Goal: Task Accomplishment & Management: Use online tool/utility

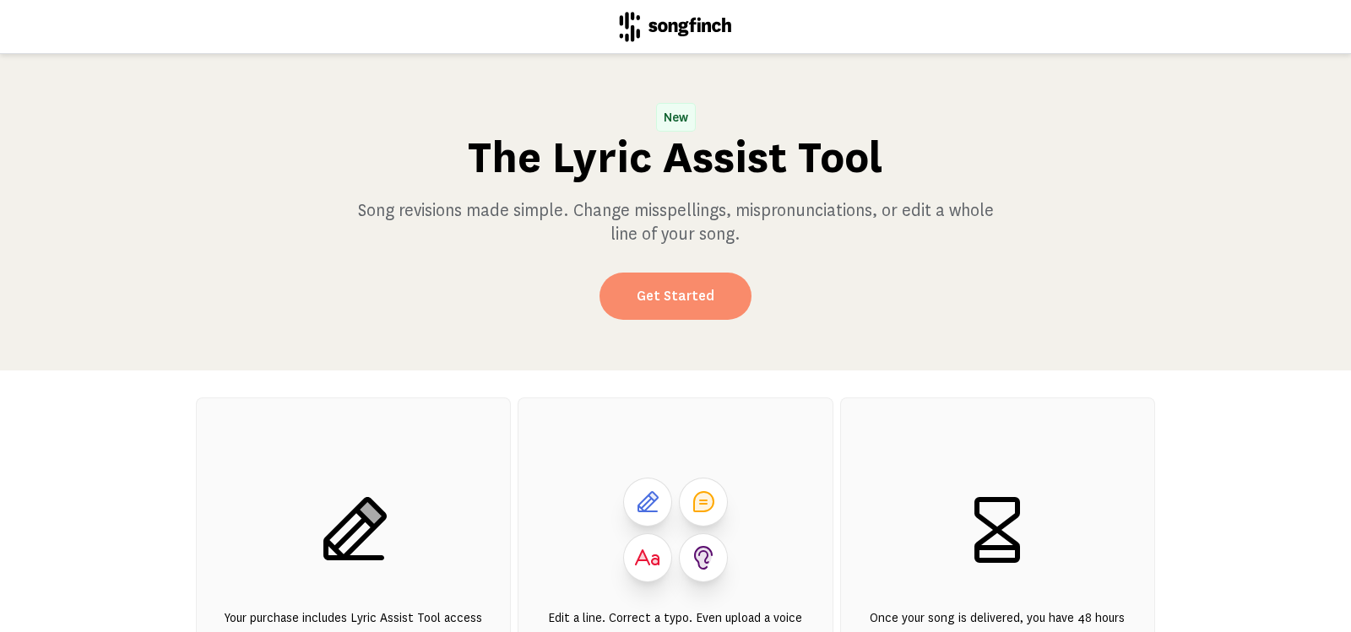
click at [666, 295] on link "Get Started" at bounding box center [675, 296] width 152 height 47
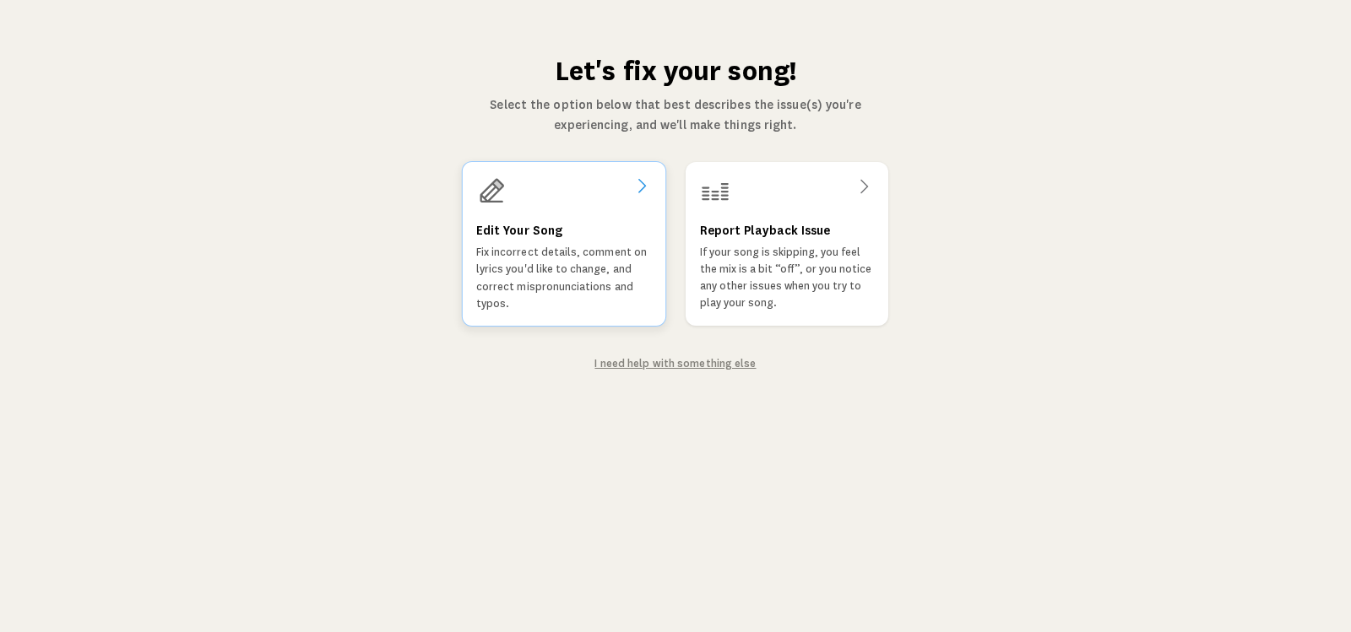
click at [522, 238] on h3 "Edit Your Song" at bounding box center [519, 230] width 86 height 20
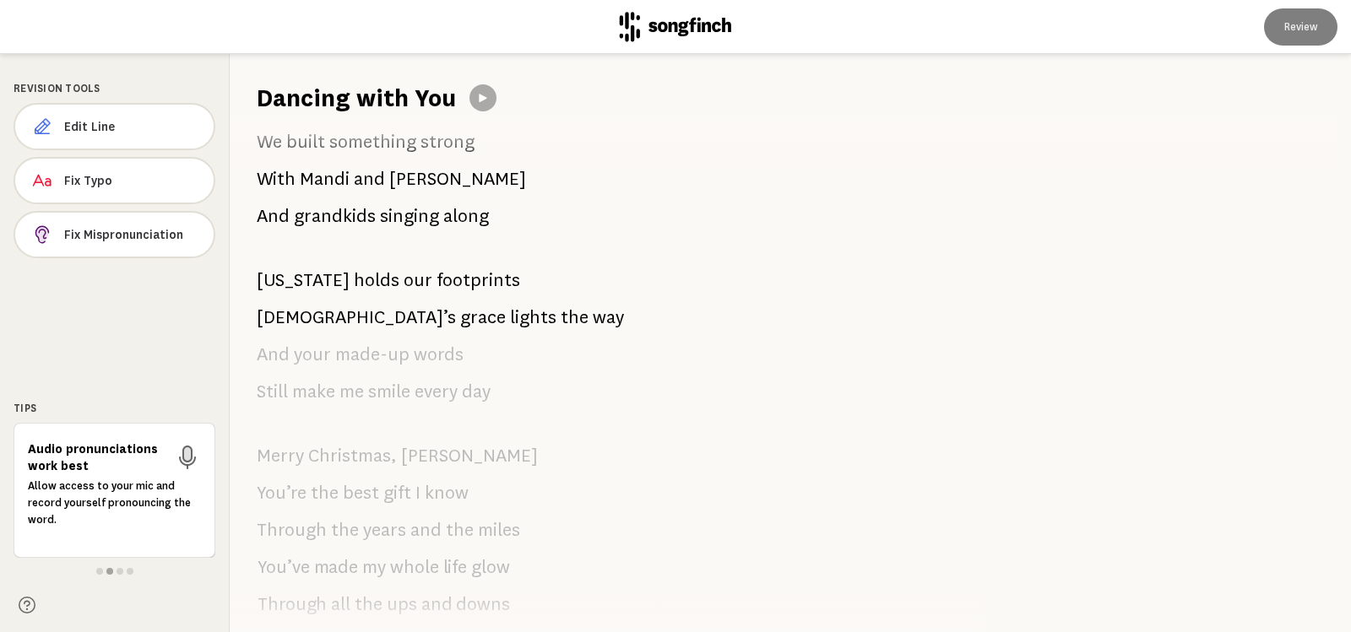
scroll to position [956, 0]
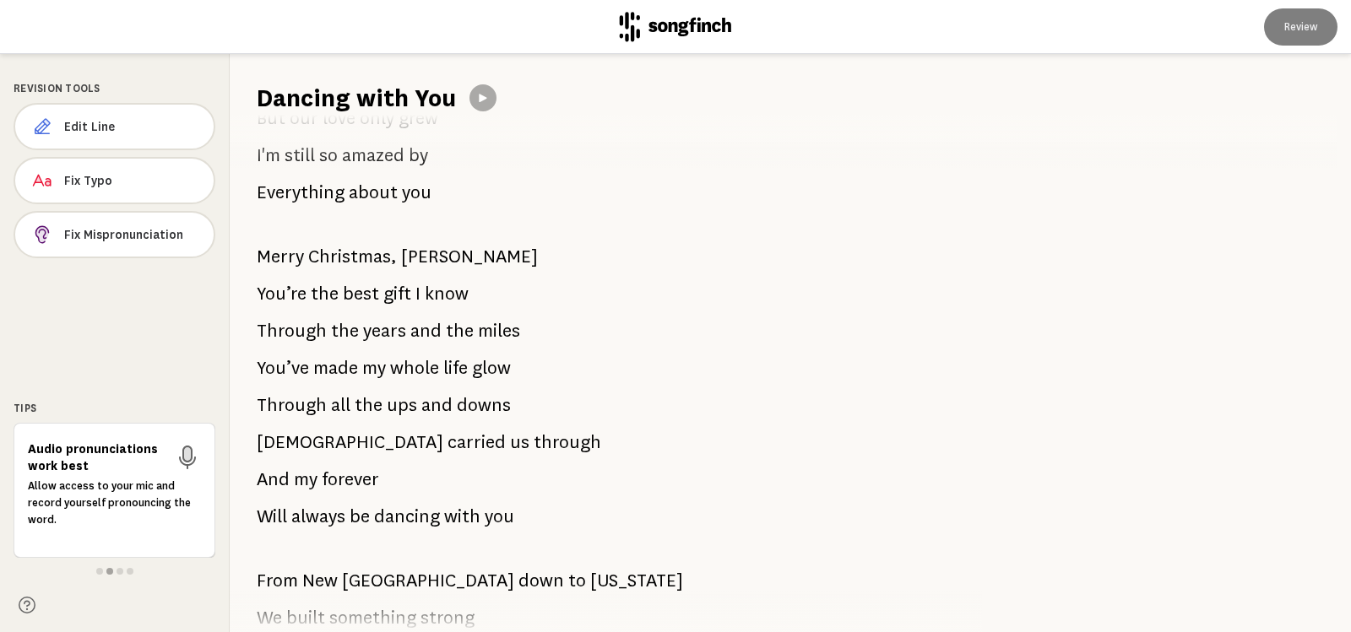
click at [378, 258] on span "Christmas," at bounding box center [352, 257] width 89 height 34
click at [75, 125] on span "Edit Line" at bounding box center [132, 126] width 136 height 17
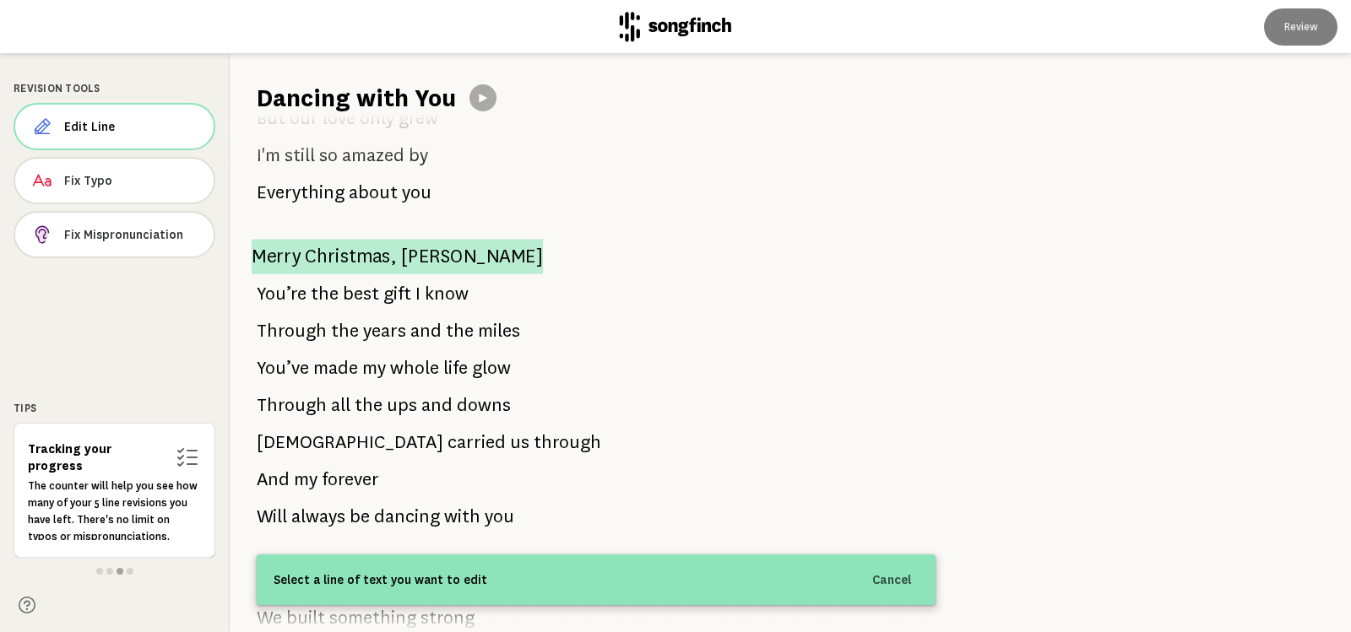
click at [411, 254] on span "[PERSON_NAME]" at bounding box center [472, 256] width 142 height 35
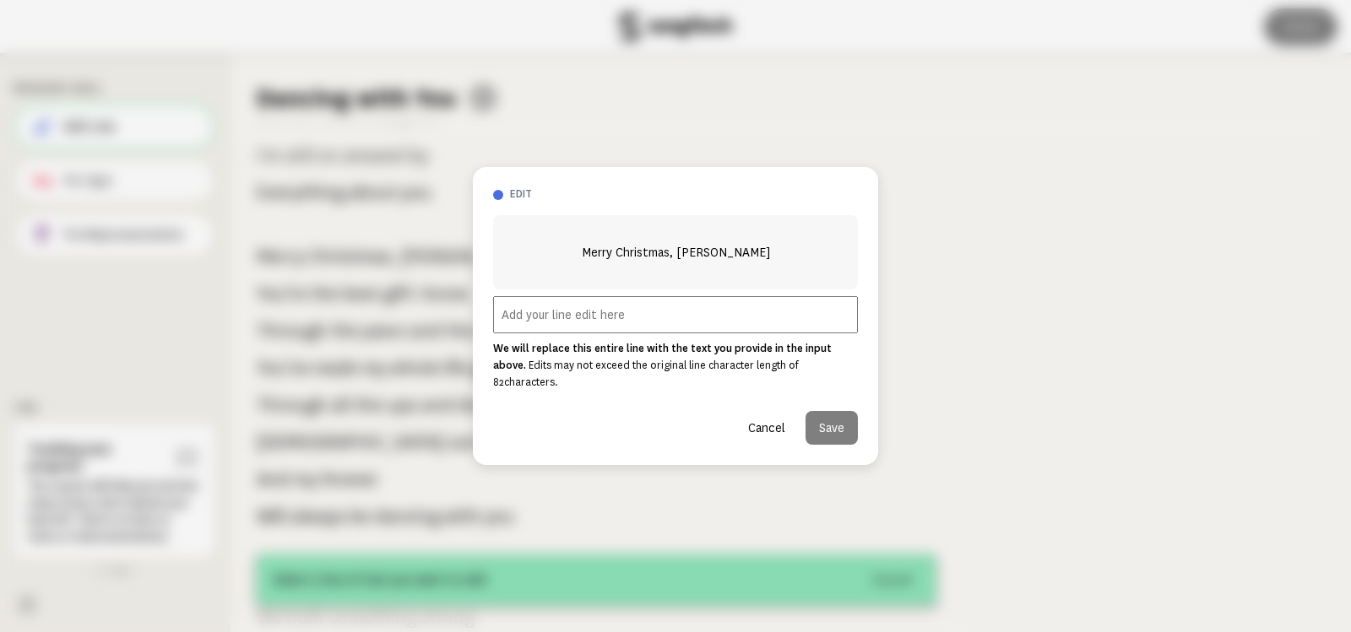
click at [629, 323] on input "text" at bounding box center [675, 314] width 365 height 37
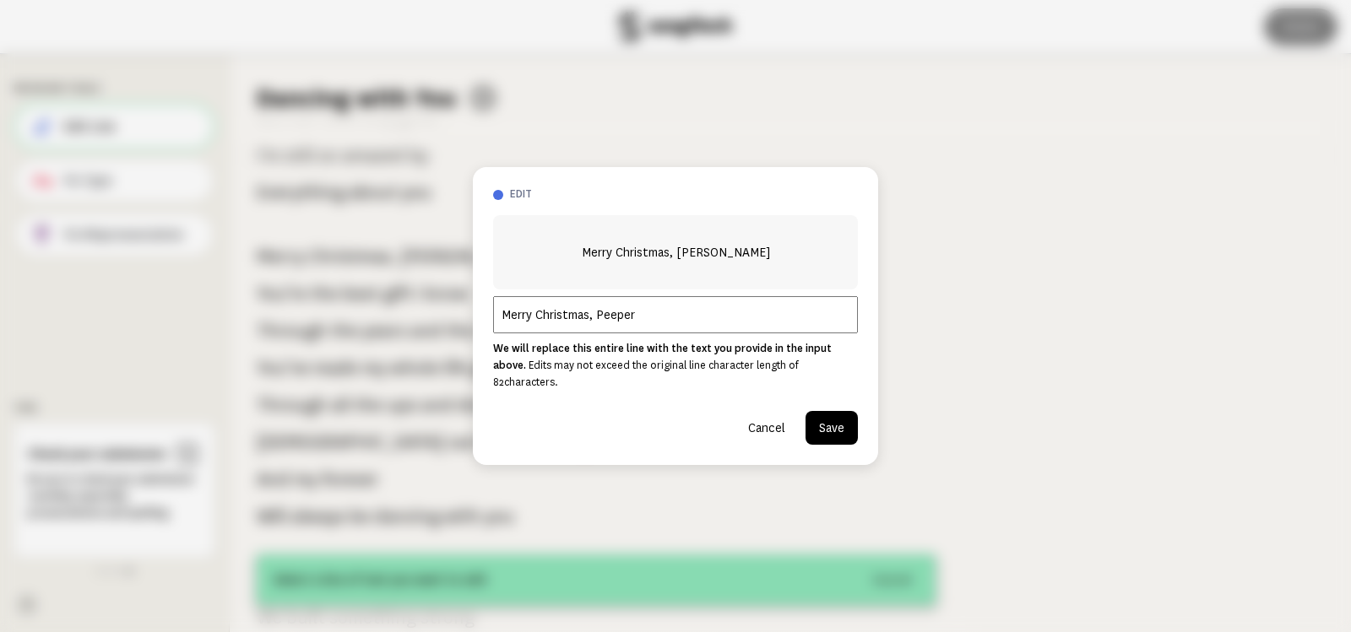
type input "Merry Christmas, Peeper"
click at [835, 415] on button "Save" at bounding box center [831, 428] width 52 height 34
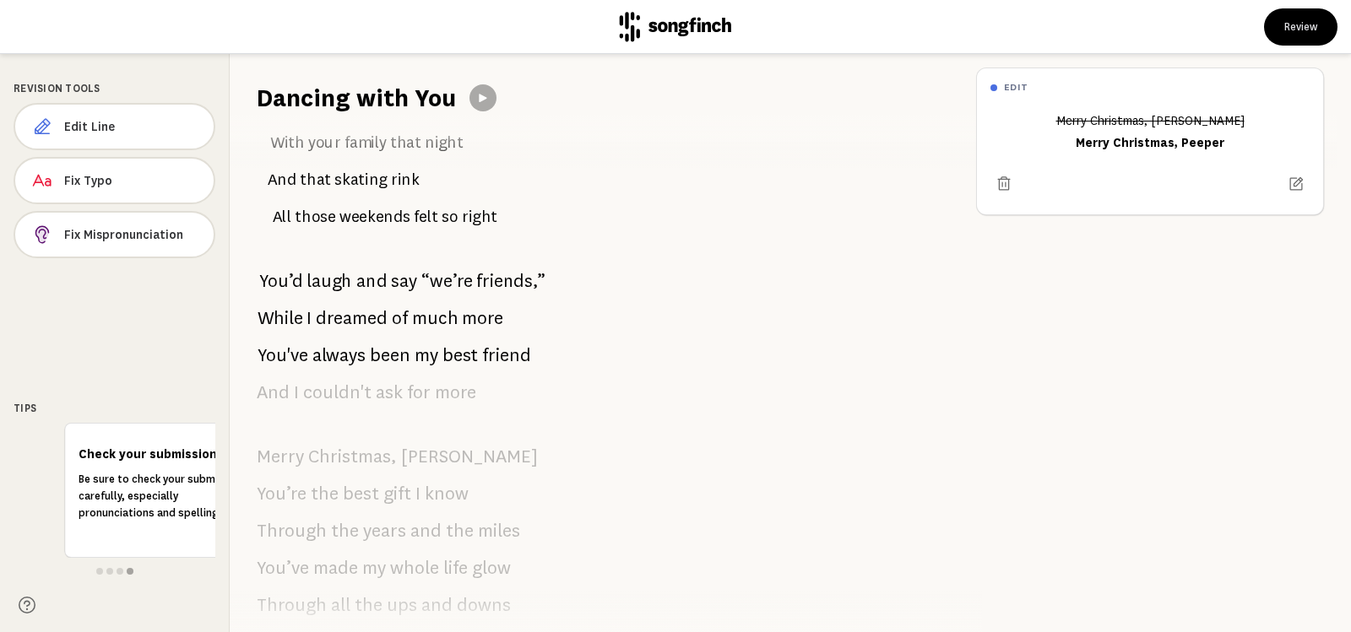
scroll to position [9, 0]
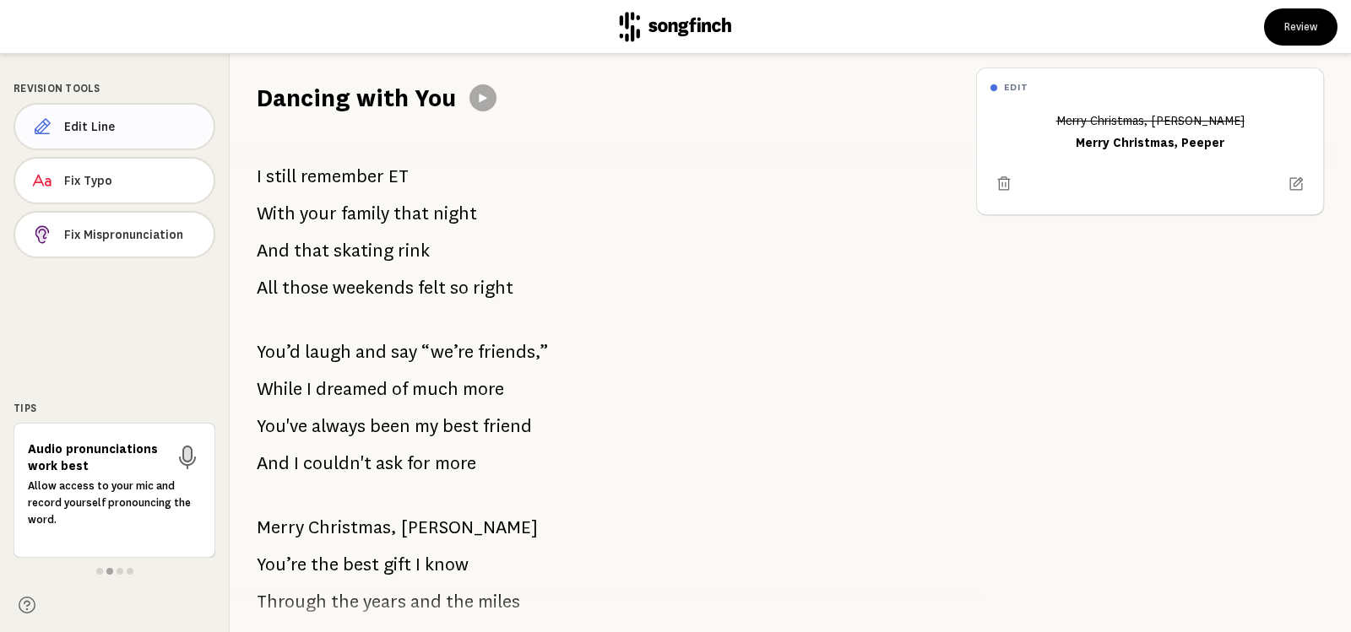
click at [83, 123] on span "Edit Line" at bounding box center [132, 126] width 136 height 17
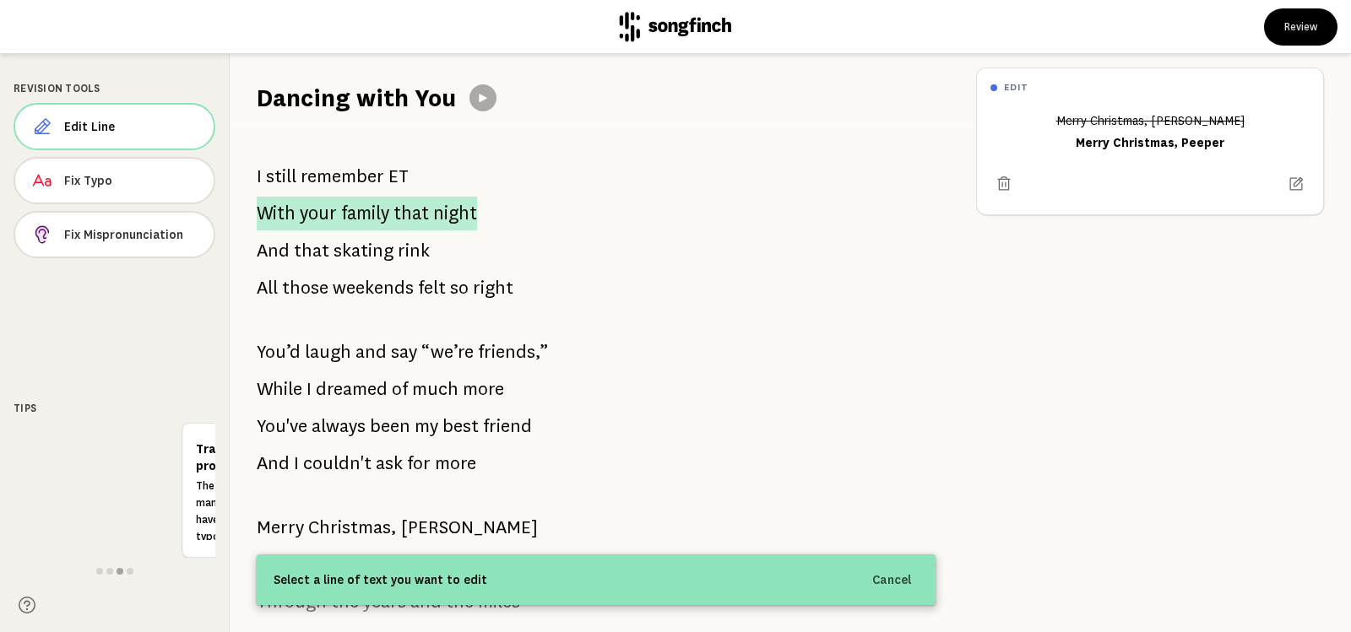
click at [341, 216] on span "family" at bounding box center [365, 214] width 48 height 34
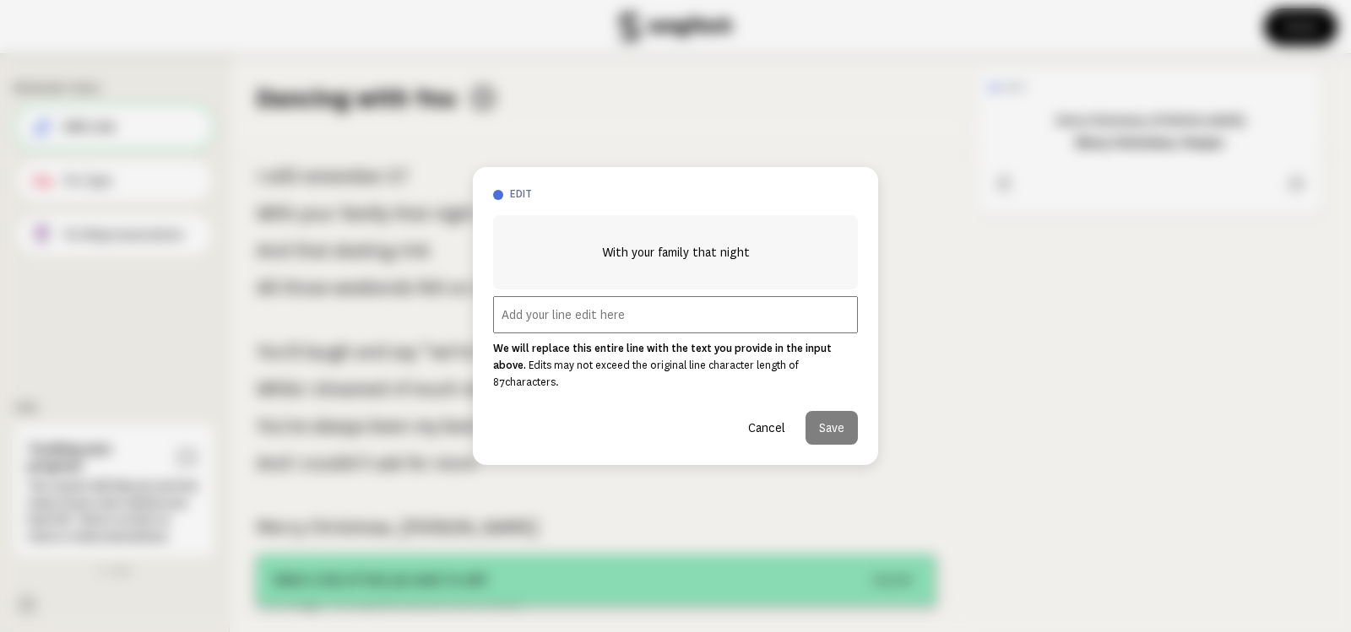
click at [567, 321] on input "text" at bounding box center [675, 314] width 365 height 37
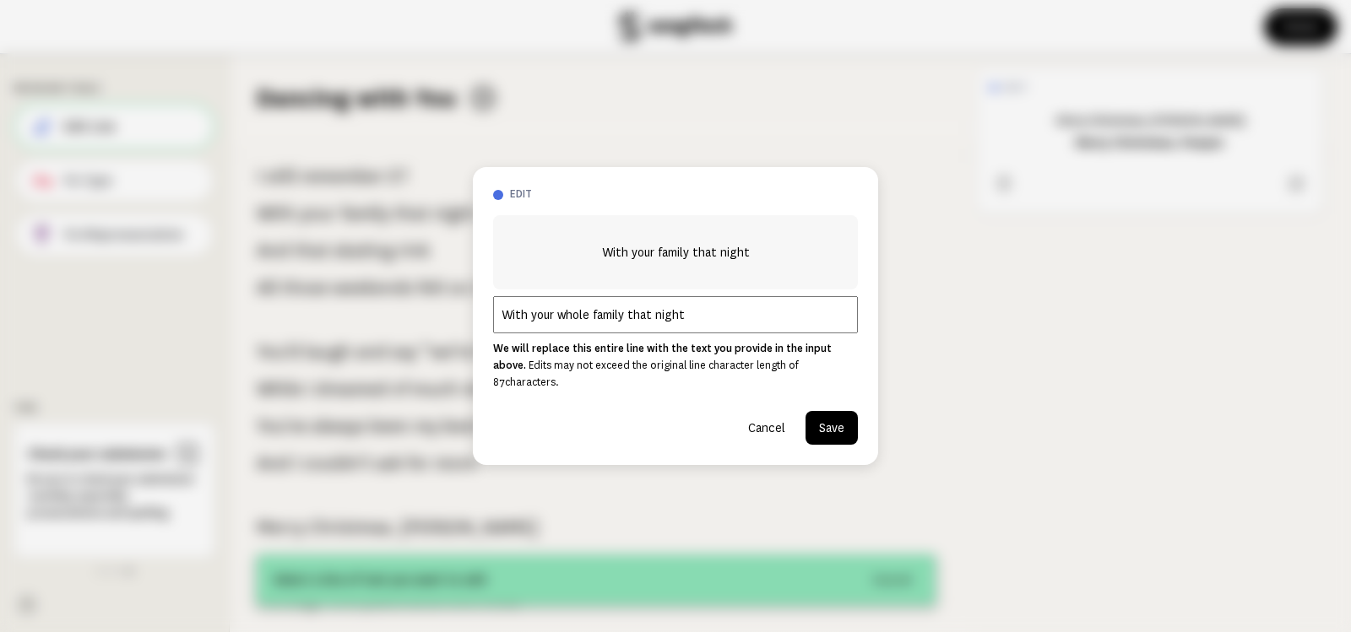
type input "With your whole family that night"
click at [833, 419] on button "Save" at bounding box center [831, 428] width 52 height 34
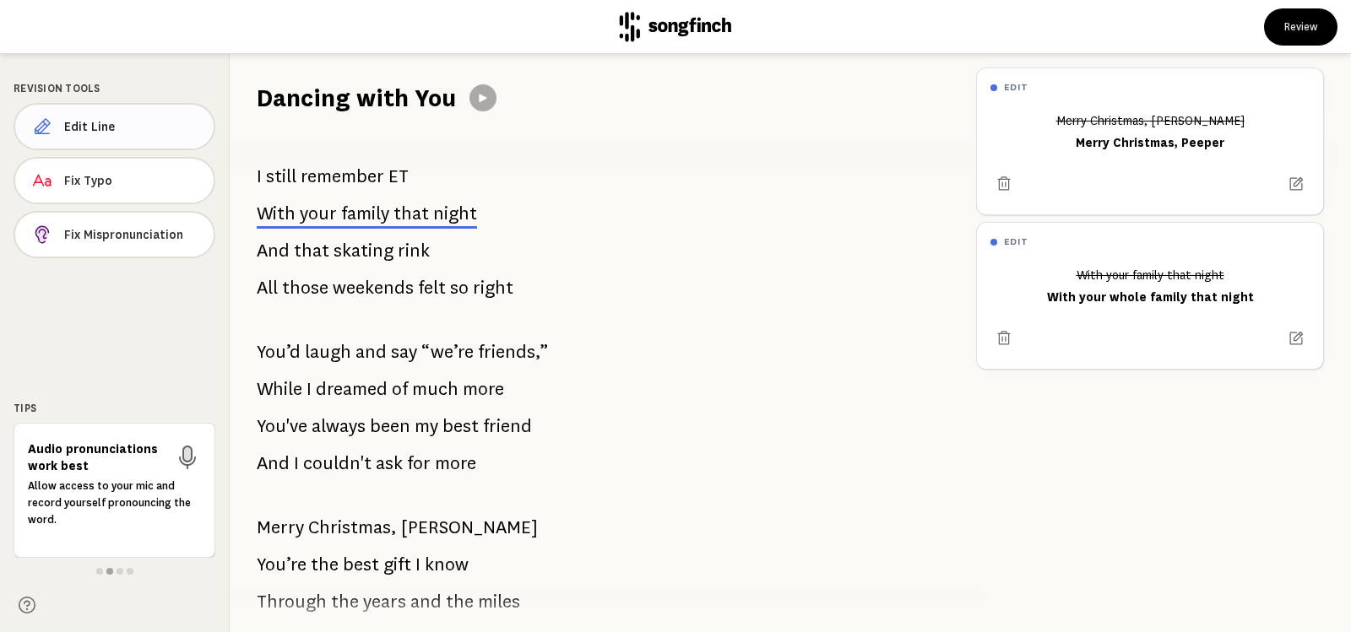
click at [91, 126] on span "Edit Line" at bounding box center [132, 126] width 136 height 17
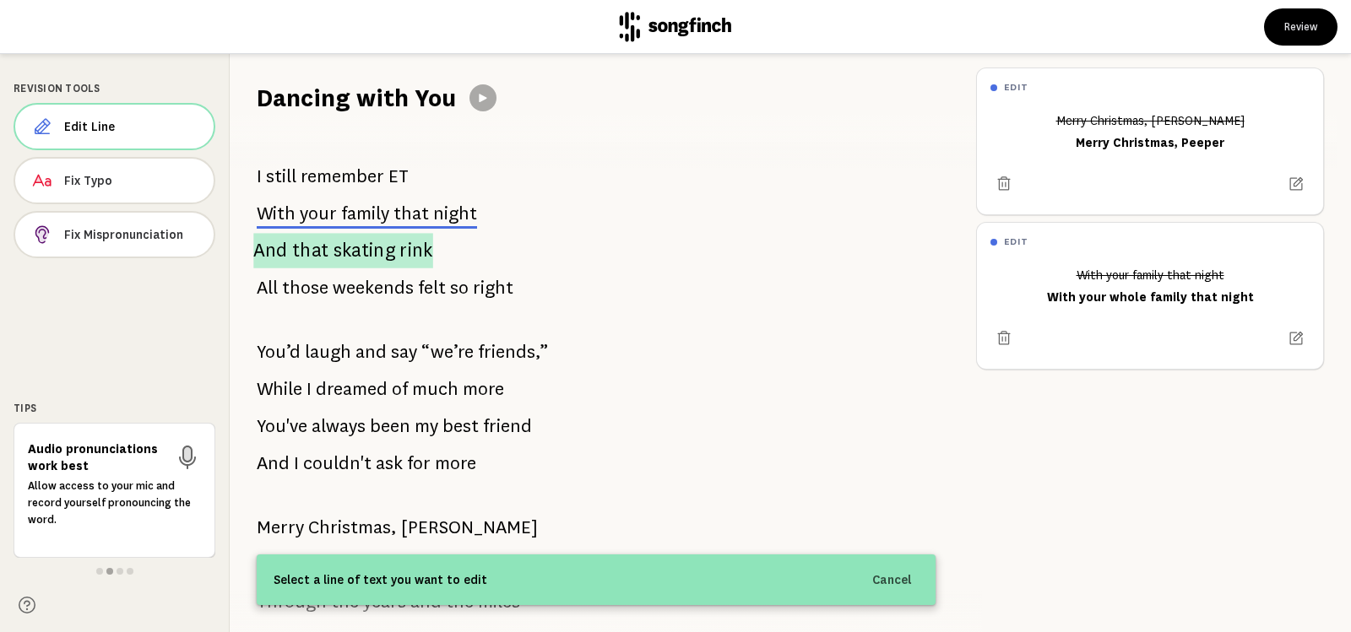
click at [334, 252] on span "skating" at bounding box center [365, 250] width 62 height 35
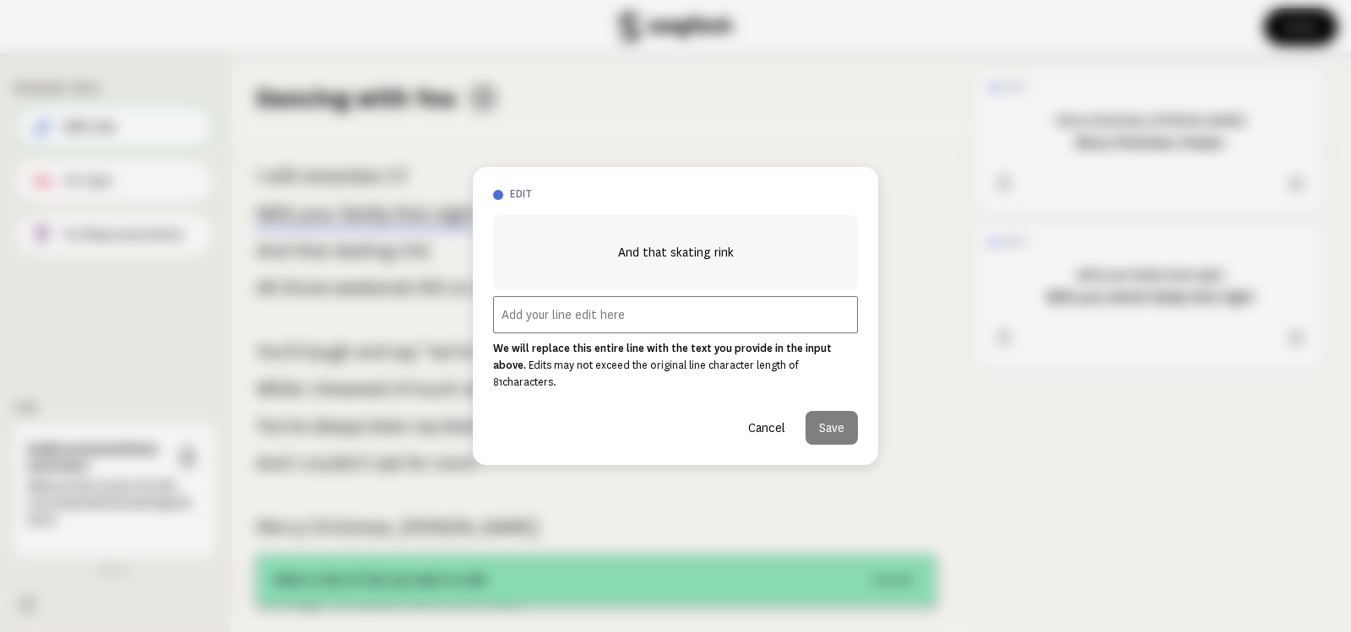
click at [588, 322] on input "text" at bounding box center [675, 314] width 365 height 37
type input "And that roller skating rink"
click at [832, 415] on button "Save" at bounding box center [831, 428] width 52 height 34
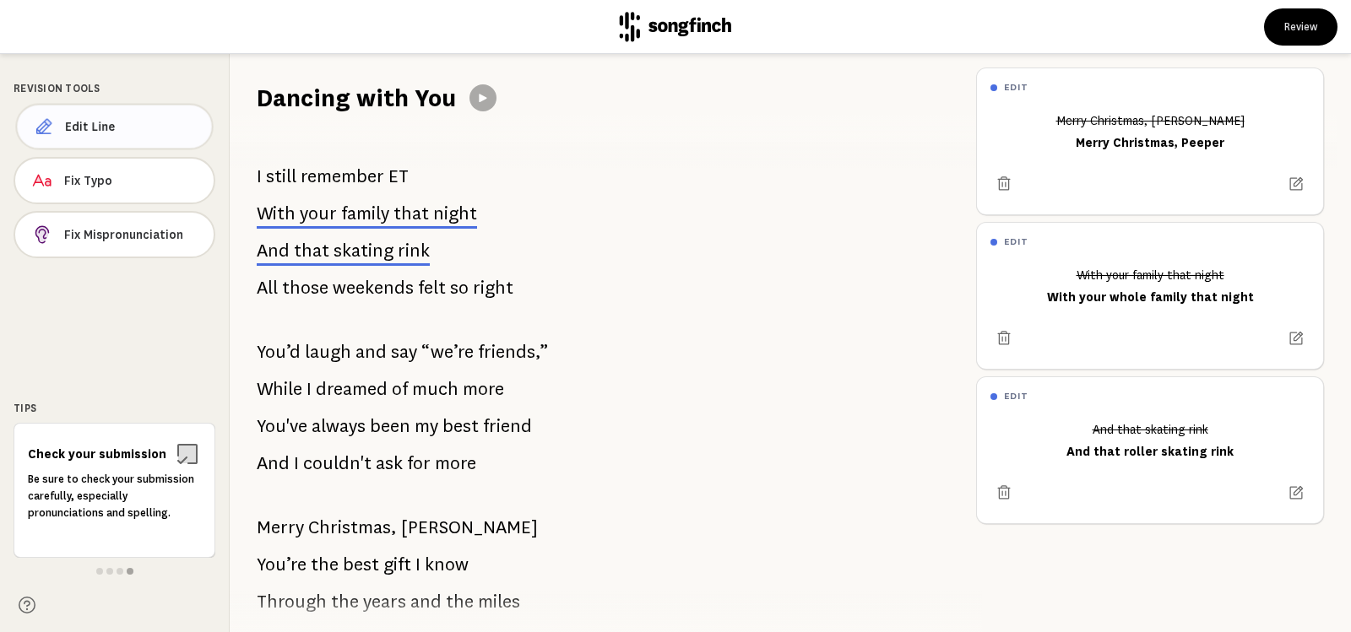
click at [88, 128] on span "Edit Line" at bounding box center [131, 126] width 133 height 17
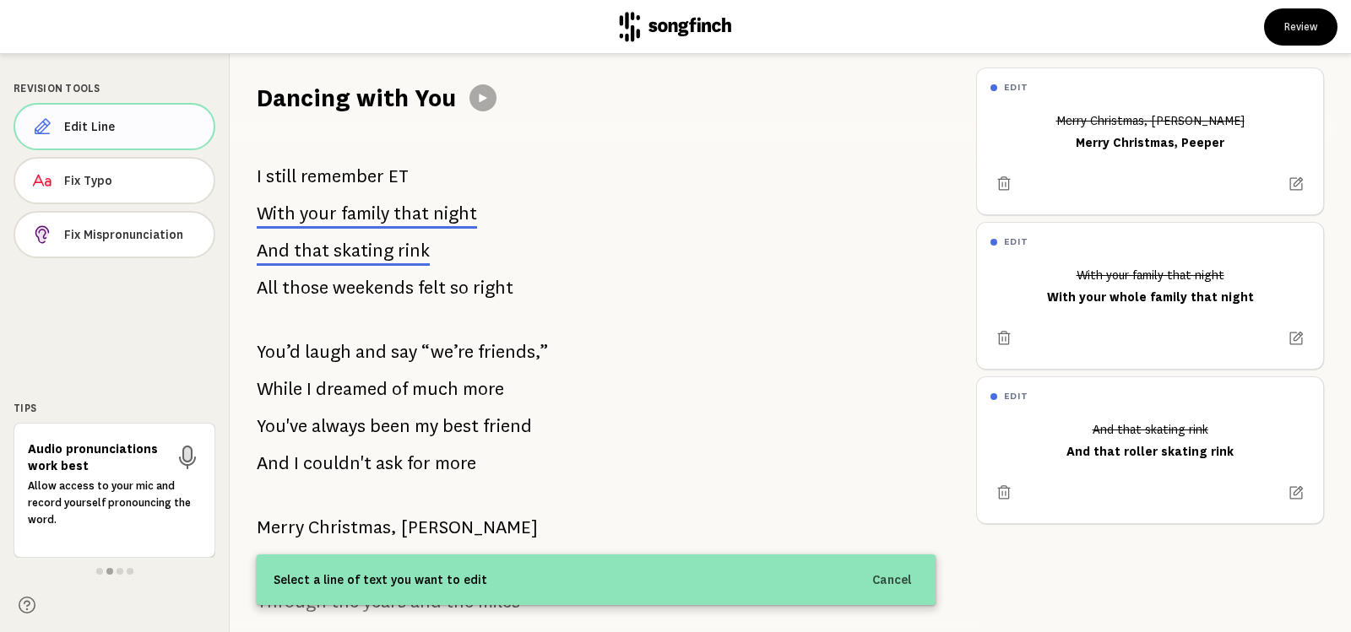
click at [95, 128] on span "Edit Line" at bounding box center [132, 126] width 136 height 17
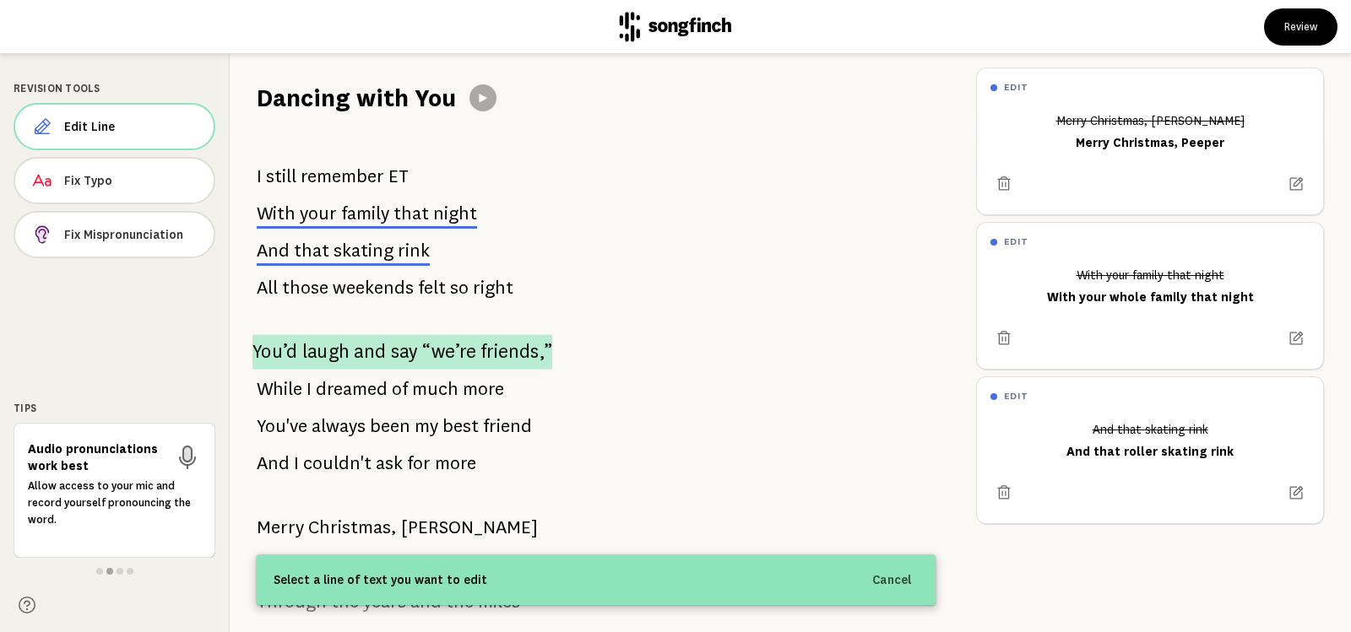
click at [312, 350] on span "laugh" at bounding box center [326, 351] width 48 height 35
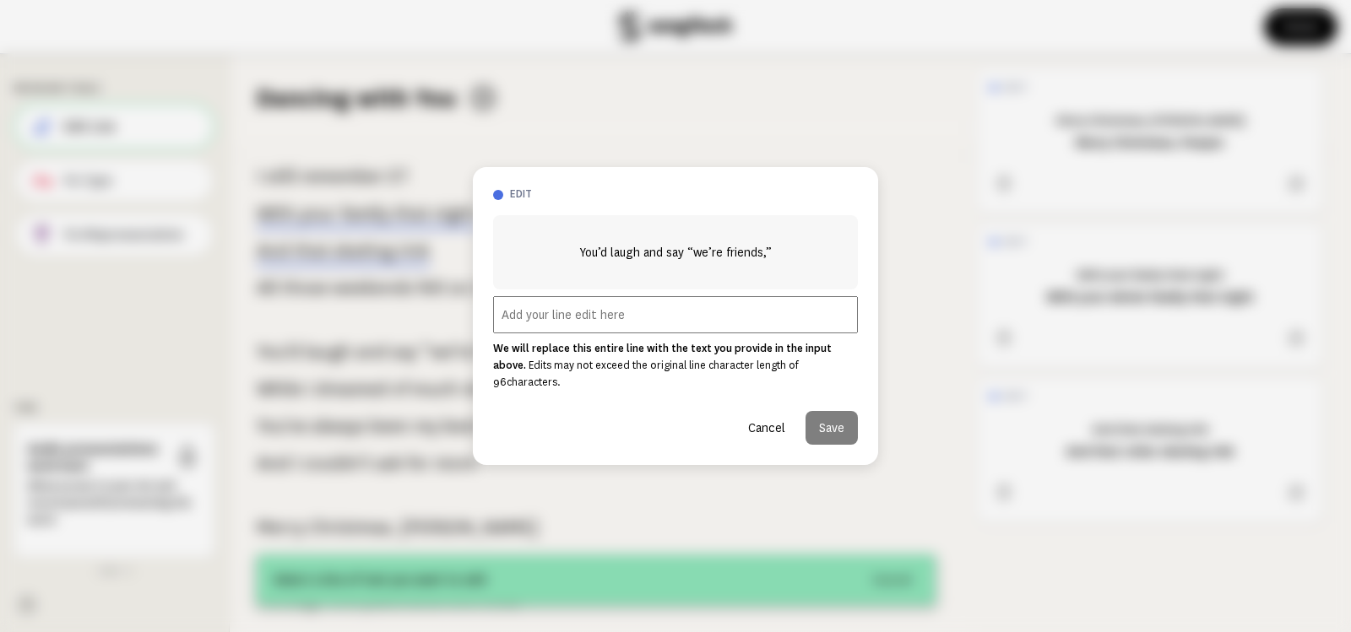
click at [512, 323] on input "text" at bounding box center [675, 314] width 365 height 37
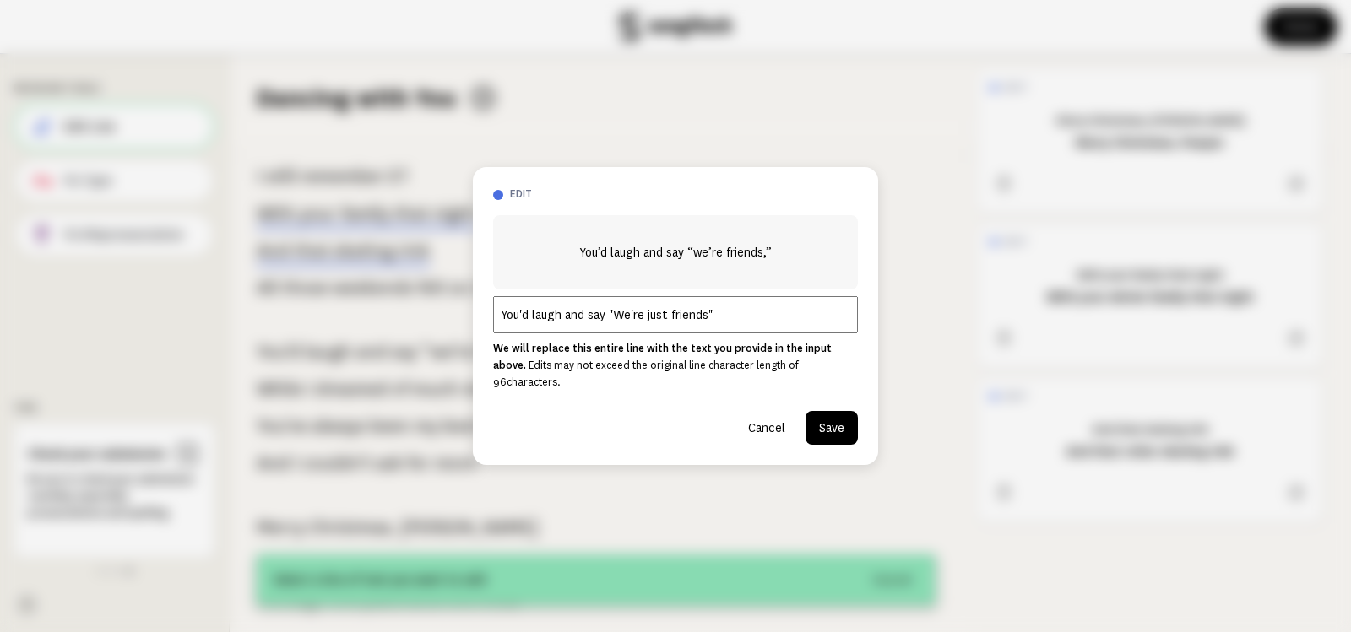
type input "You'd laugh and say "We're just friends""
click at [836, 414] on button "Save" at bounding box center [831, 428] width 52 height 34
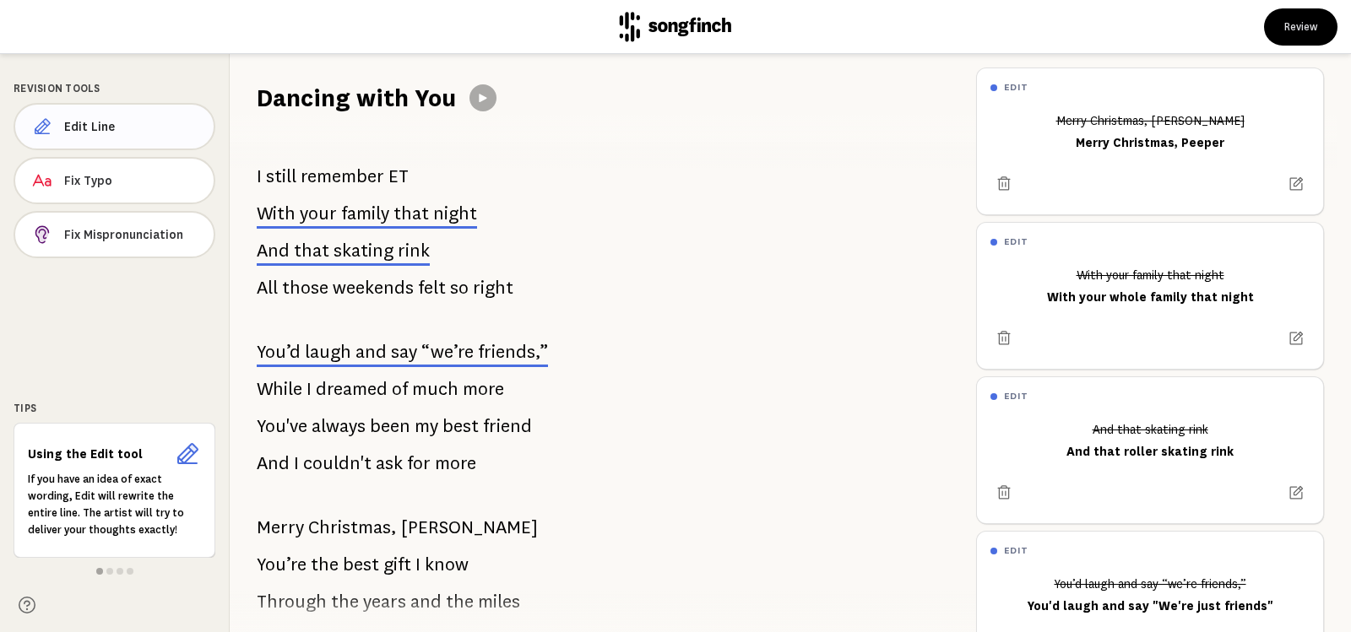
click at [99, 128] on span "Edit Line" at bounding box center [132, 126] width 136 height 17
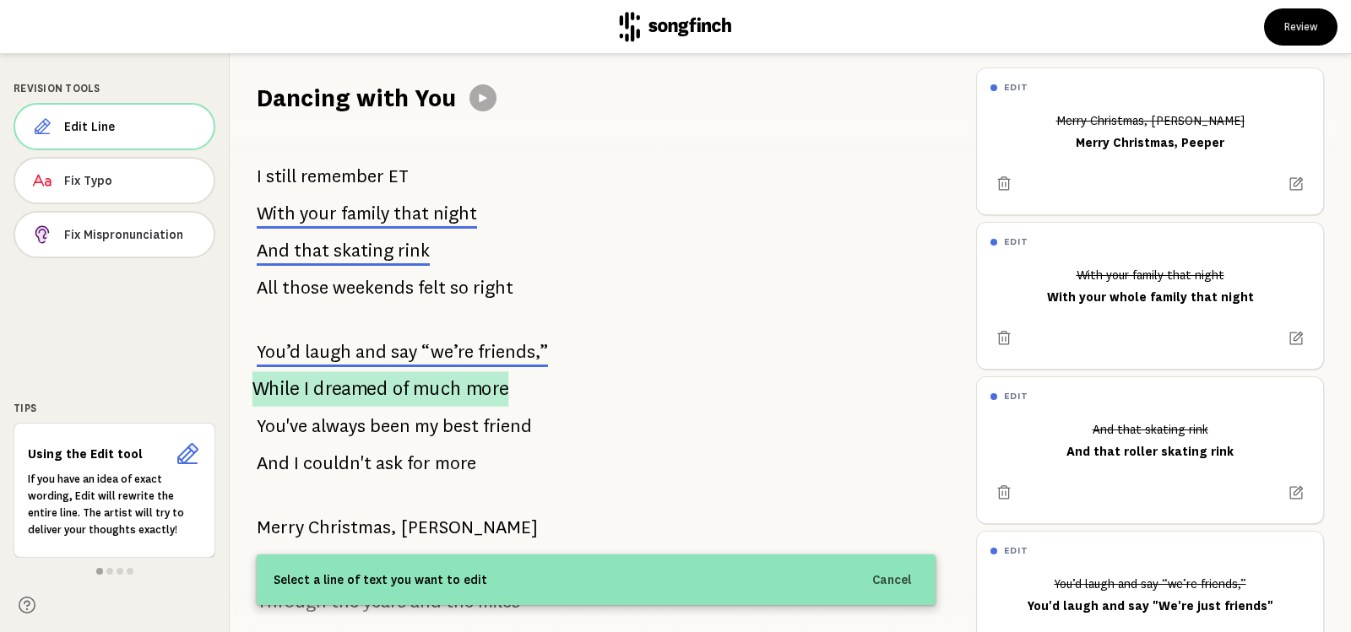
click at [300, 388] on p "While I dreamed of much more" at bounding box center [380, 388] width 257 height 35
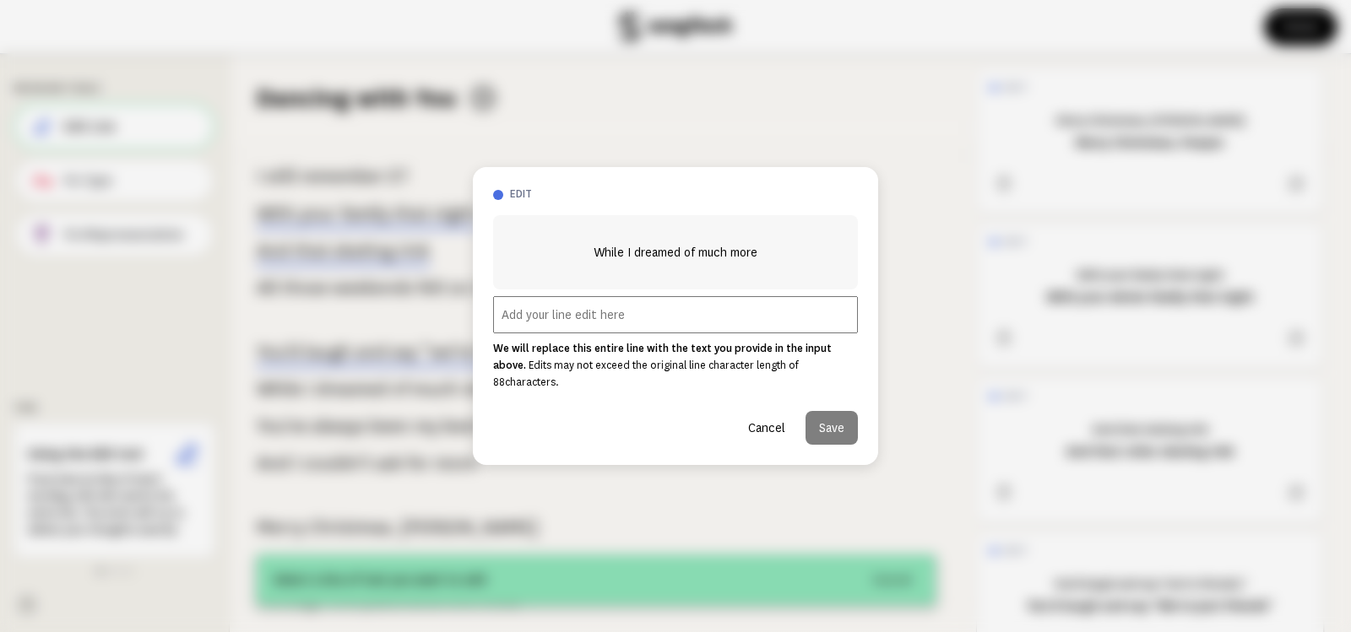
click at [520, 327] on input "text" at bounding box center [675, 314] width 365 height 37
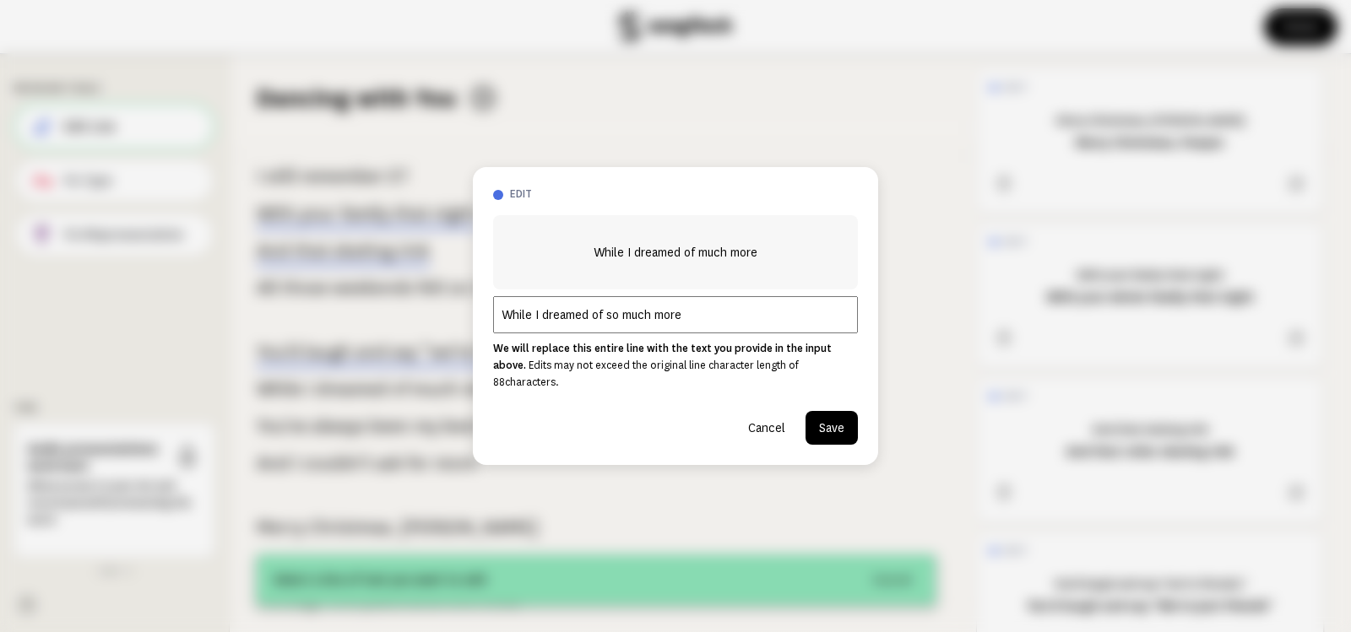
type input "While I dreamed of so much more"
click at [826, 415] on button "Save" at bounding box center [831, 428] width 52 height 34
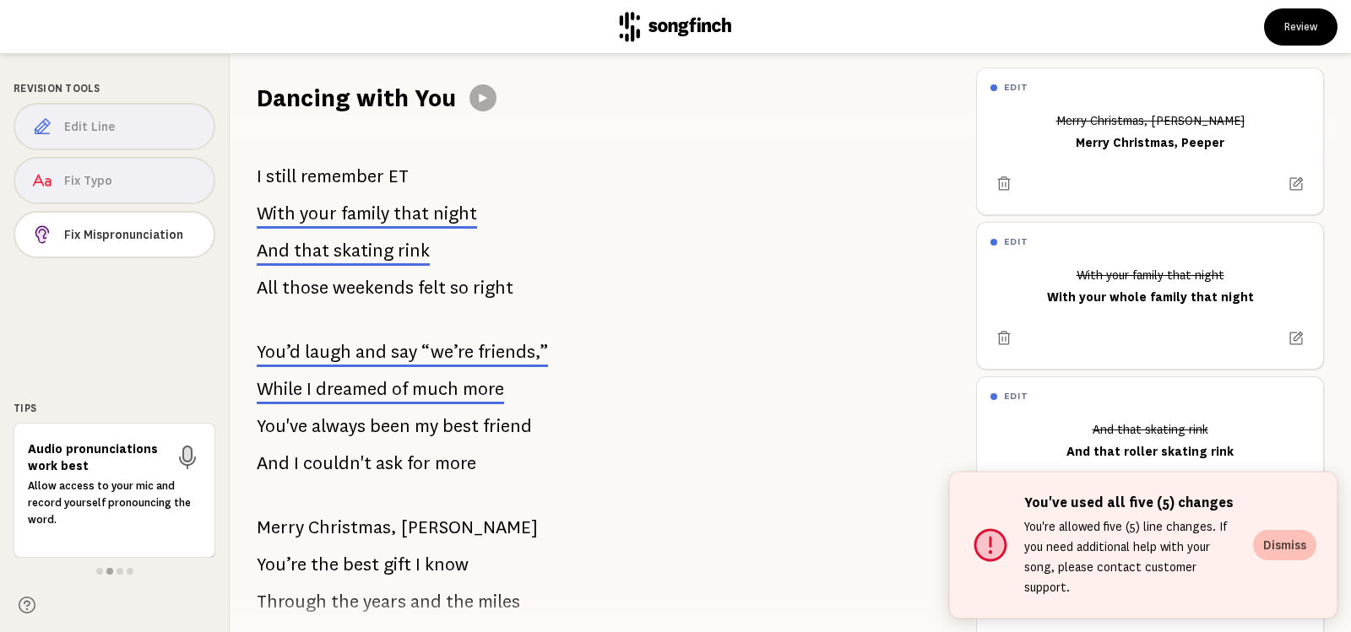
click at [1282, 555] on button "Dismiss" at bounding box center [1284, 545] width 63 height 30
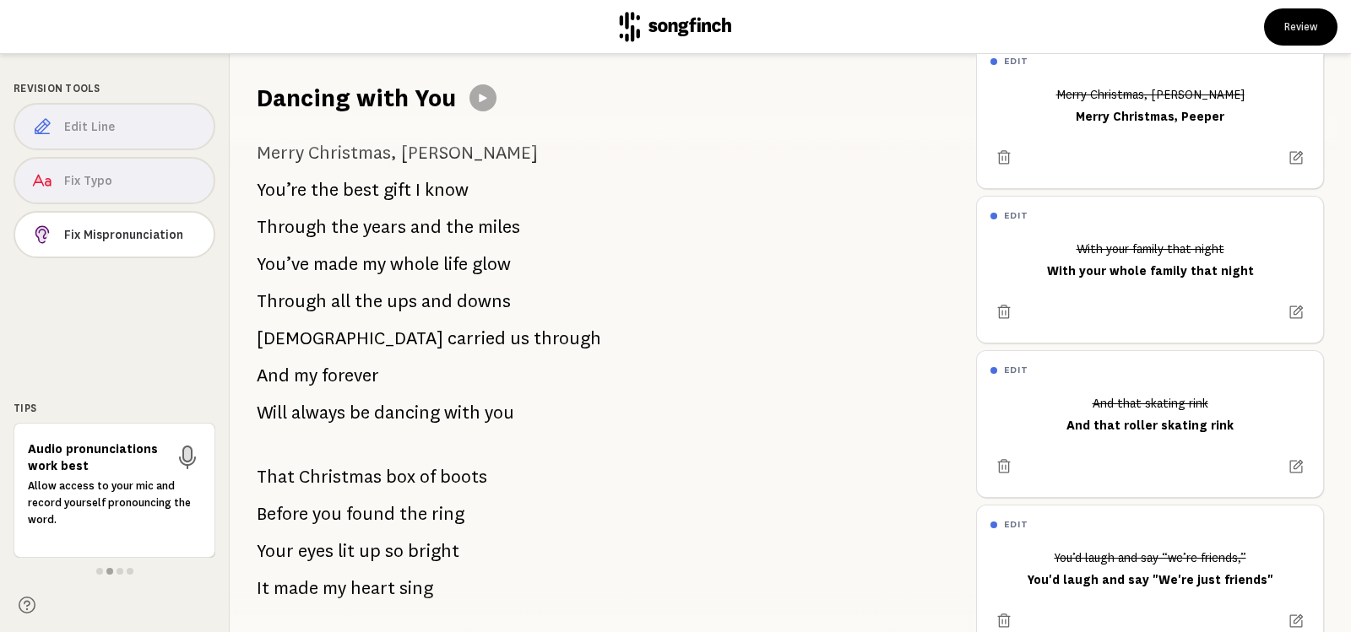
scroll to position [0, 0]
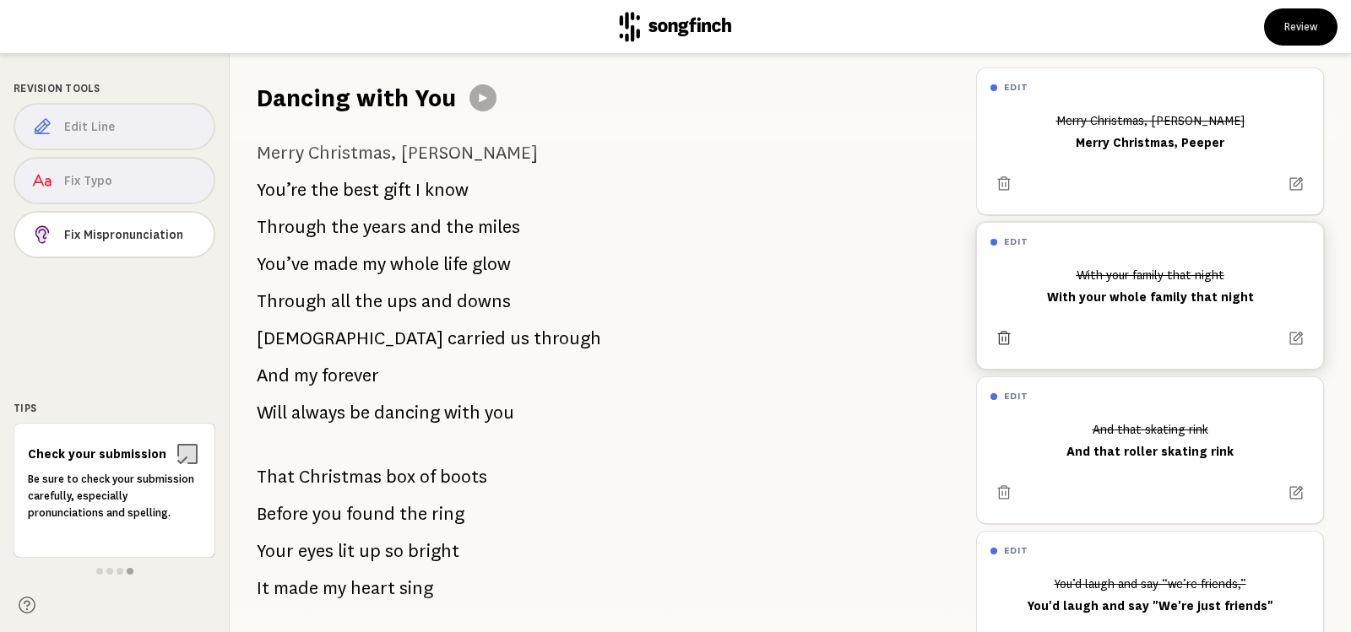
click at [1003, 339] on icon at bounding box center [1003, 338] width 17 height 17
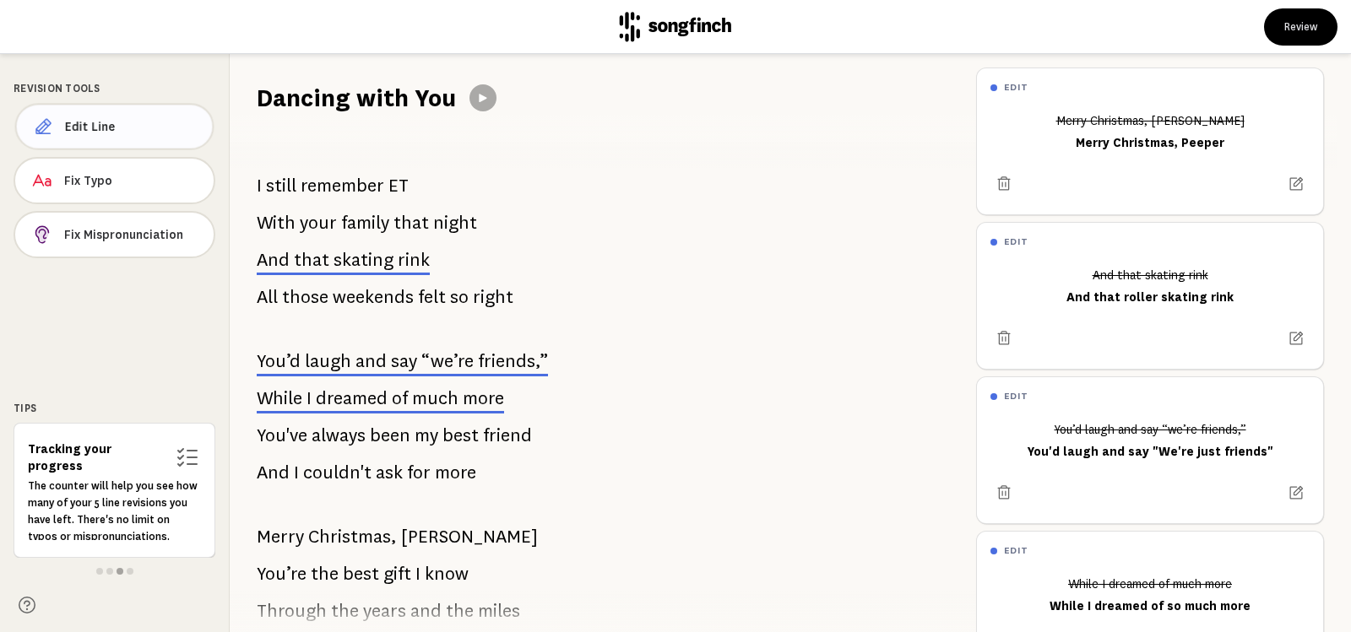
click at [72, 127] on span "Edit Line" at bounding box center [132, 126] width 134 height 17
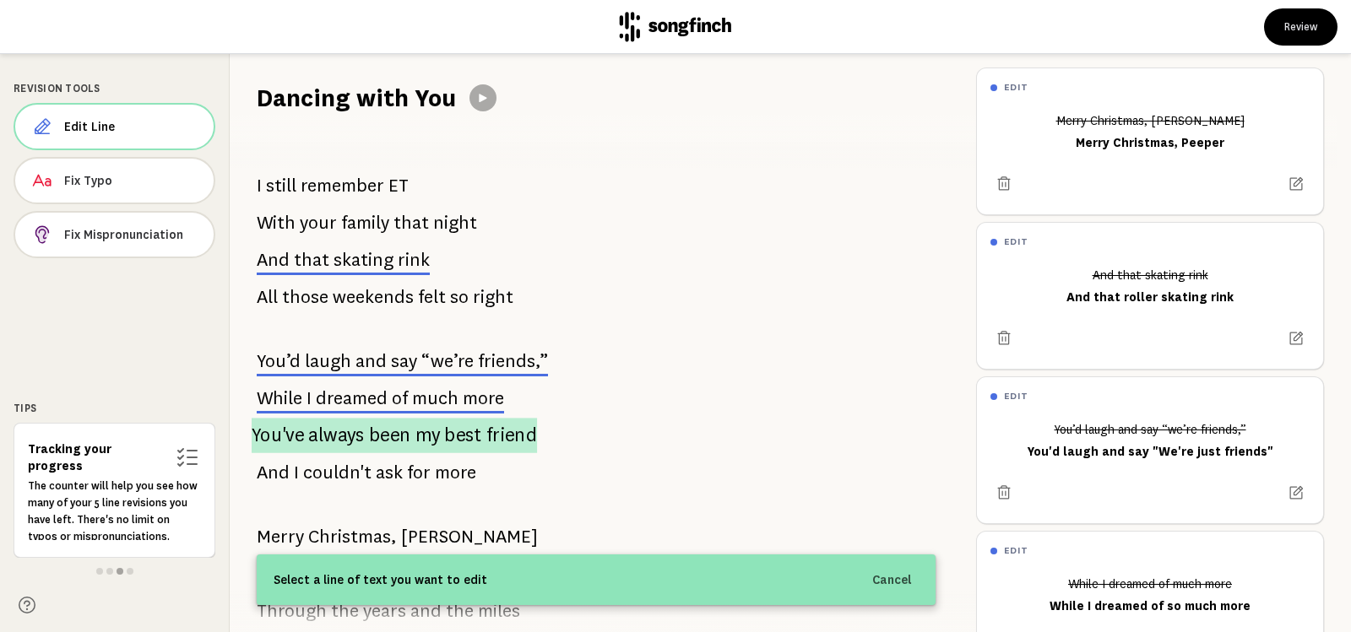
click at [296, 442] on span "You've" at bounding box center [278, 435] width 52 height 35
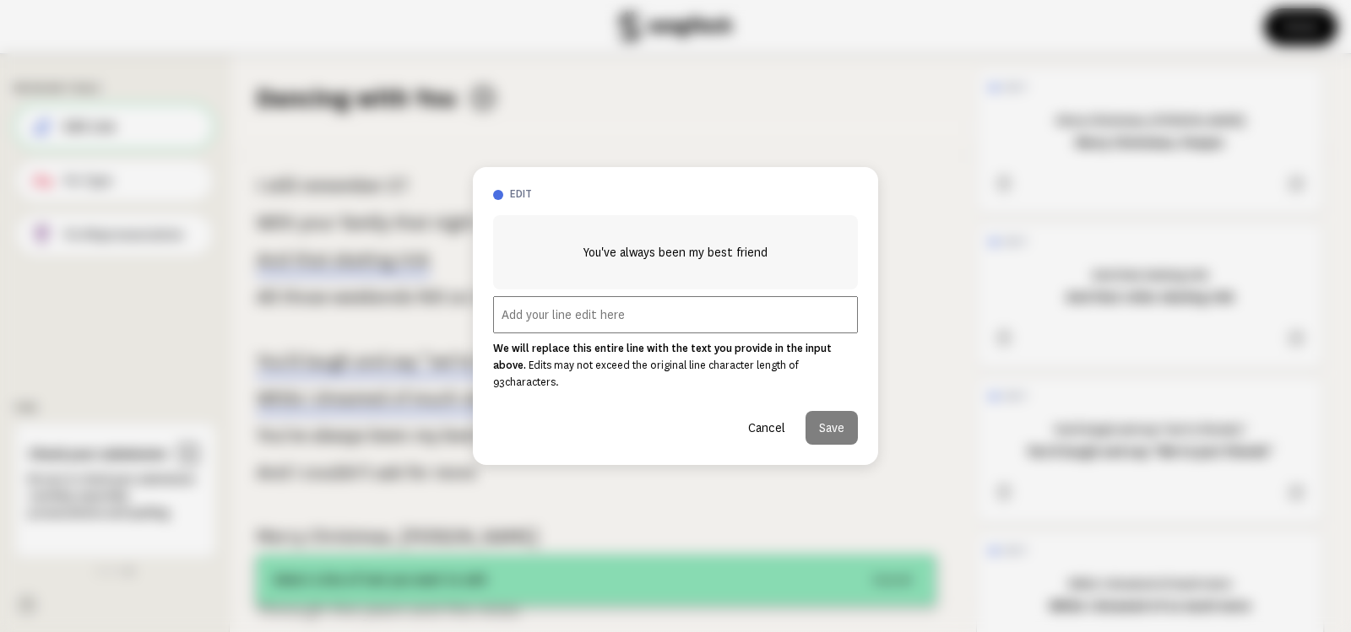
click at [521, 324] on input "text" at bounding box center [675, 314] width 365 height 37
type input "But you've always been my best friend"
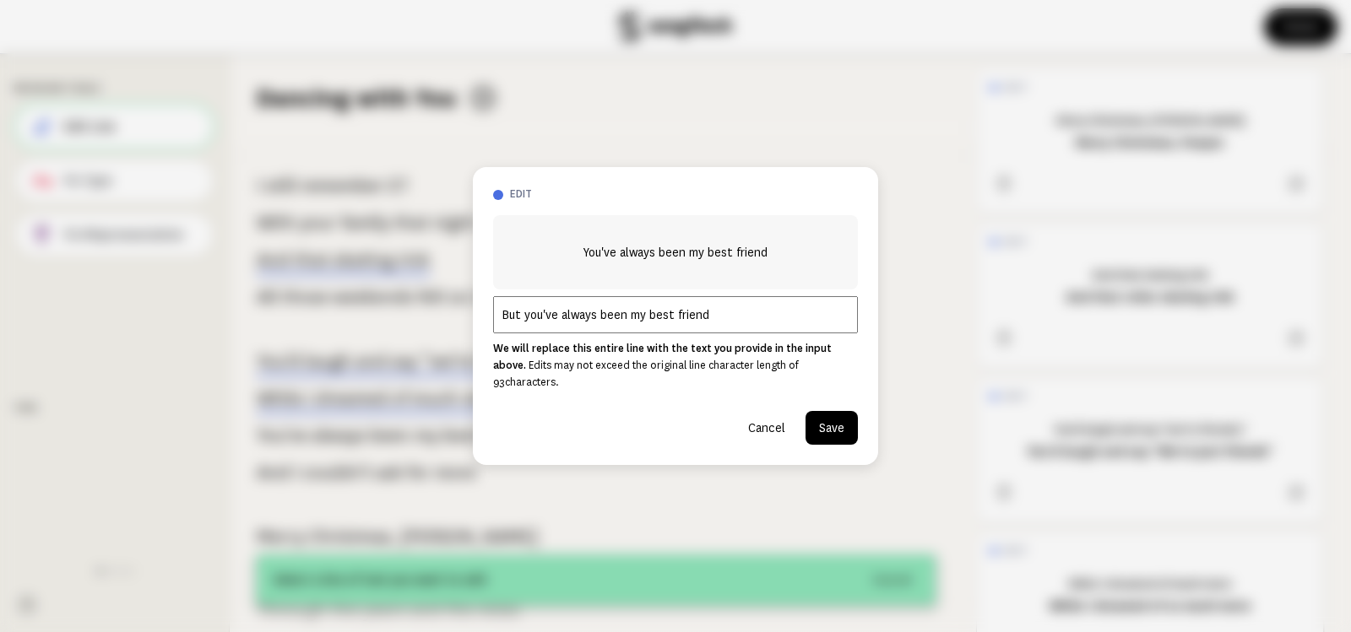
click at [827, 426] on button "Save" at bounding box center [831, 428] width 52 height 34
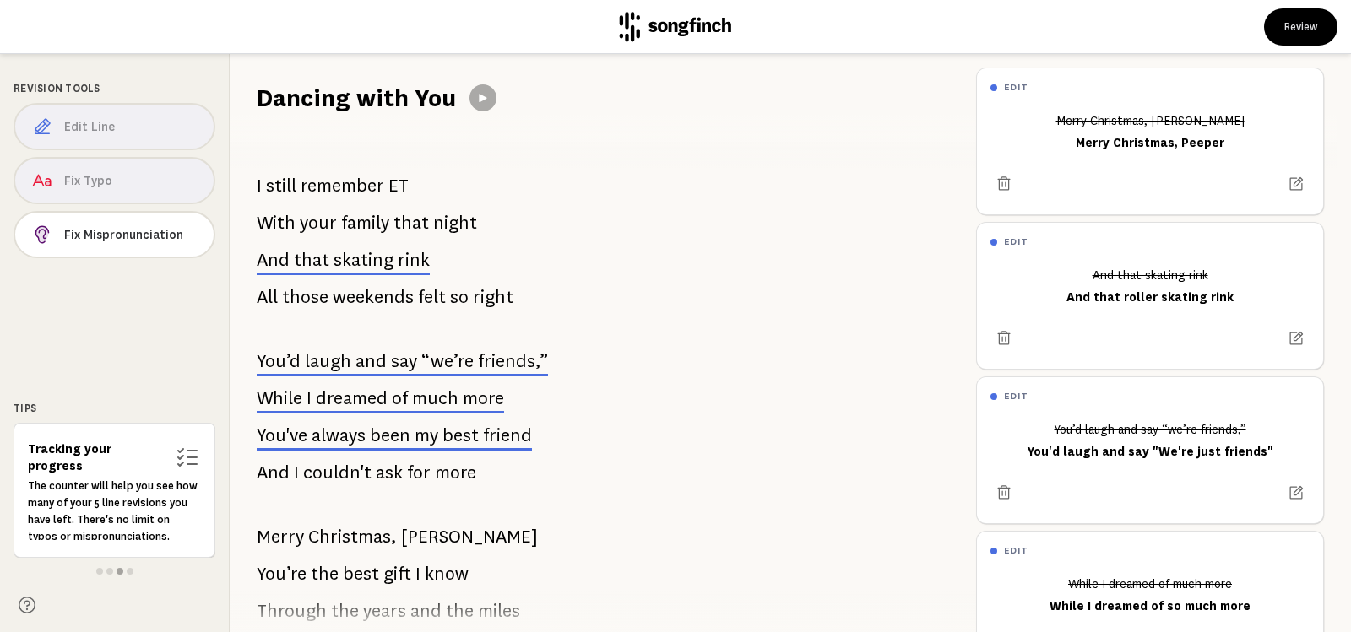
click at [654, 333] on span at bounding box center [596, 330] width 679 height 27
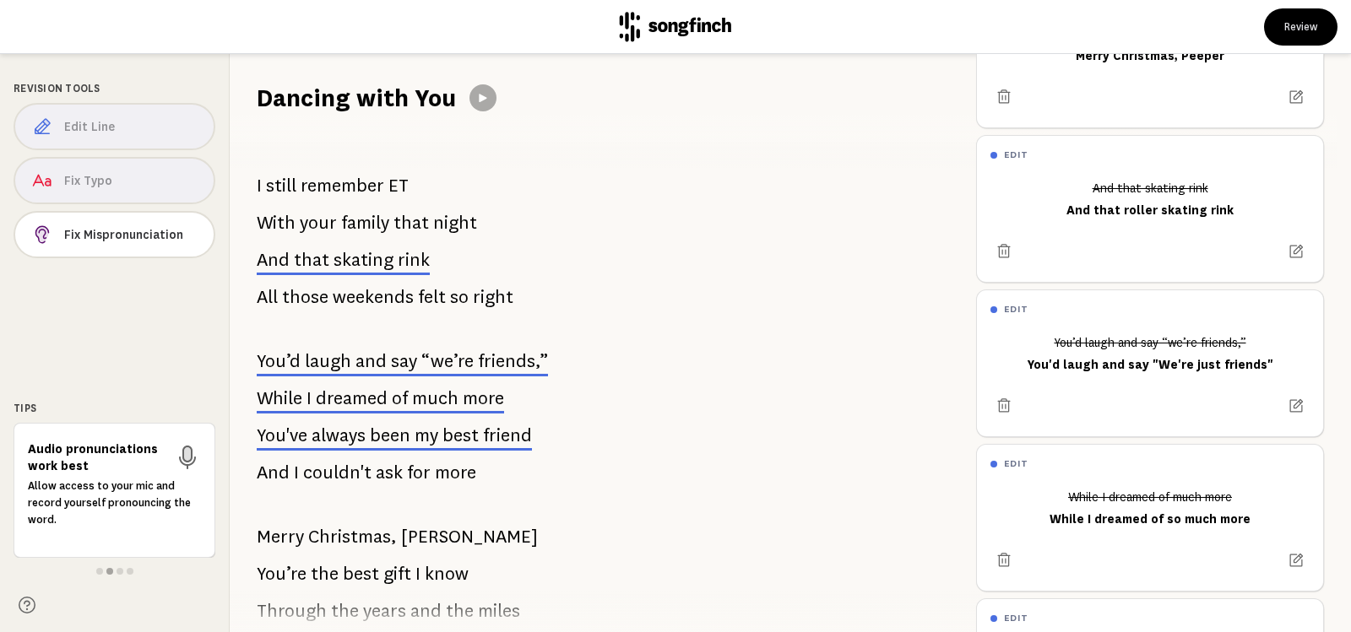
scroll to position [95, 0]
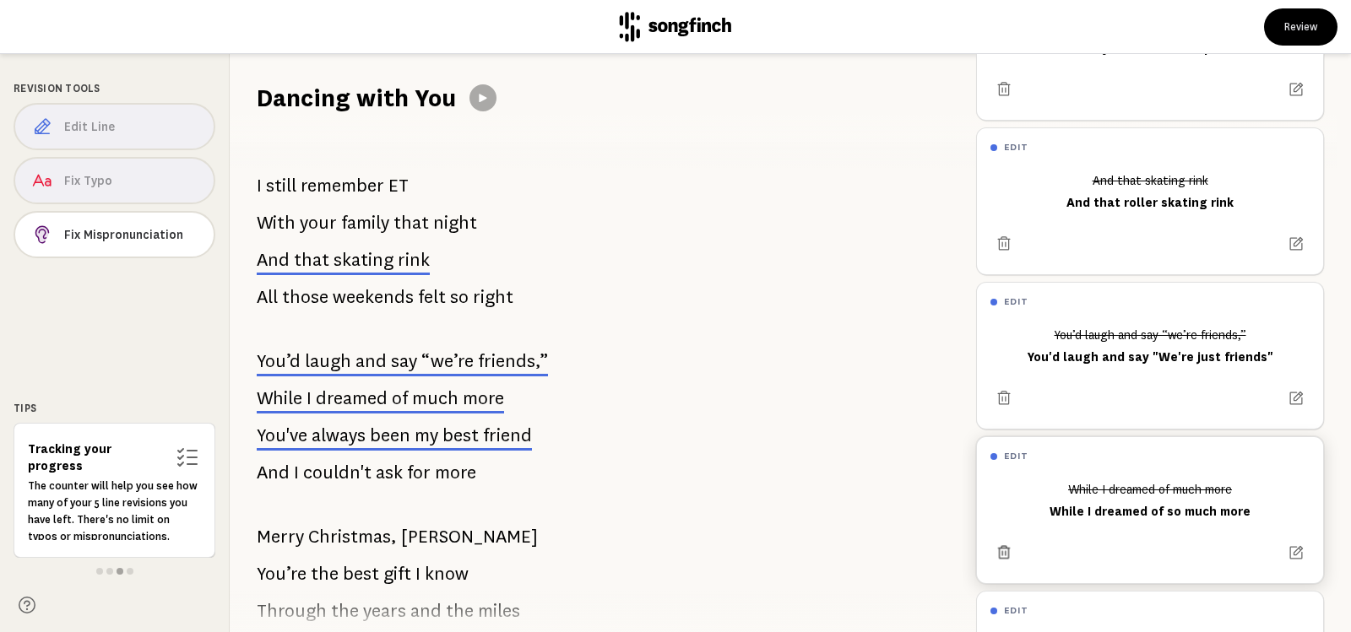
click at [1001, 554] on icon at bounding box center [1003, 553] width 16 height 16
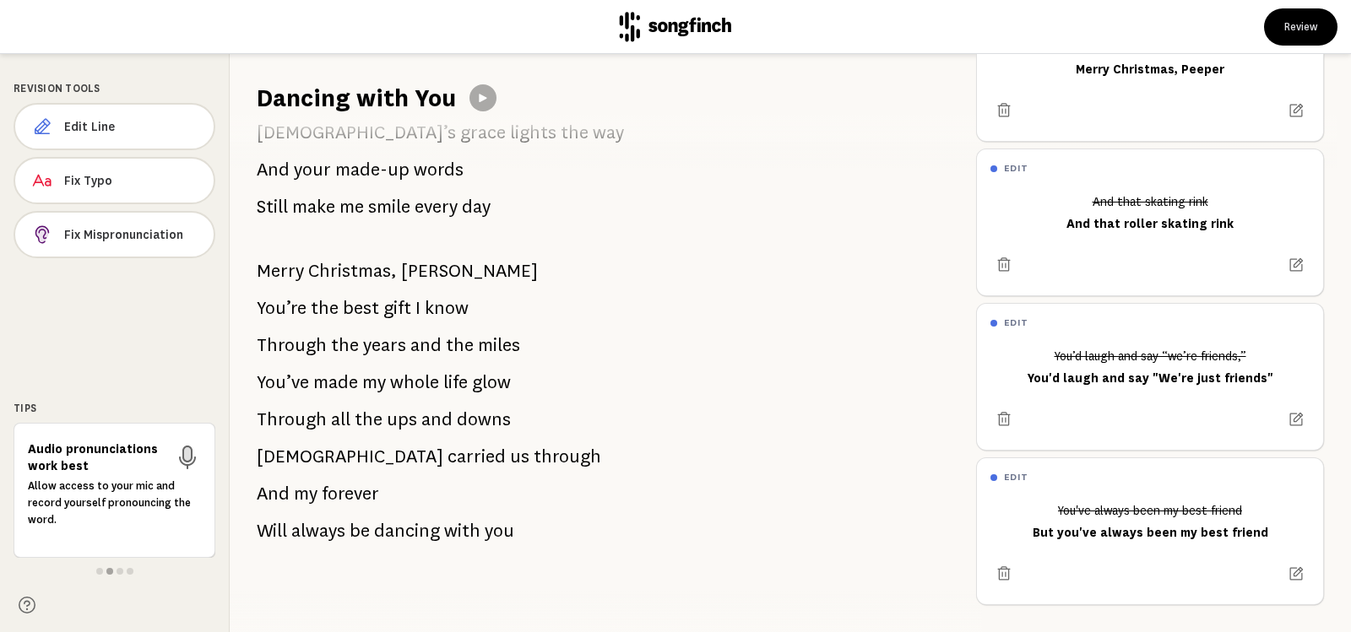
scroll to position [0, 0]
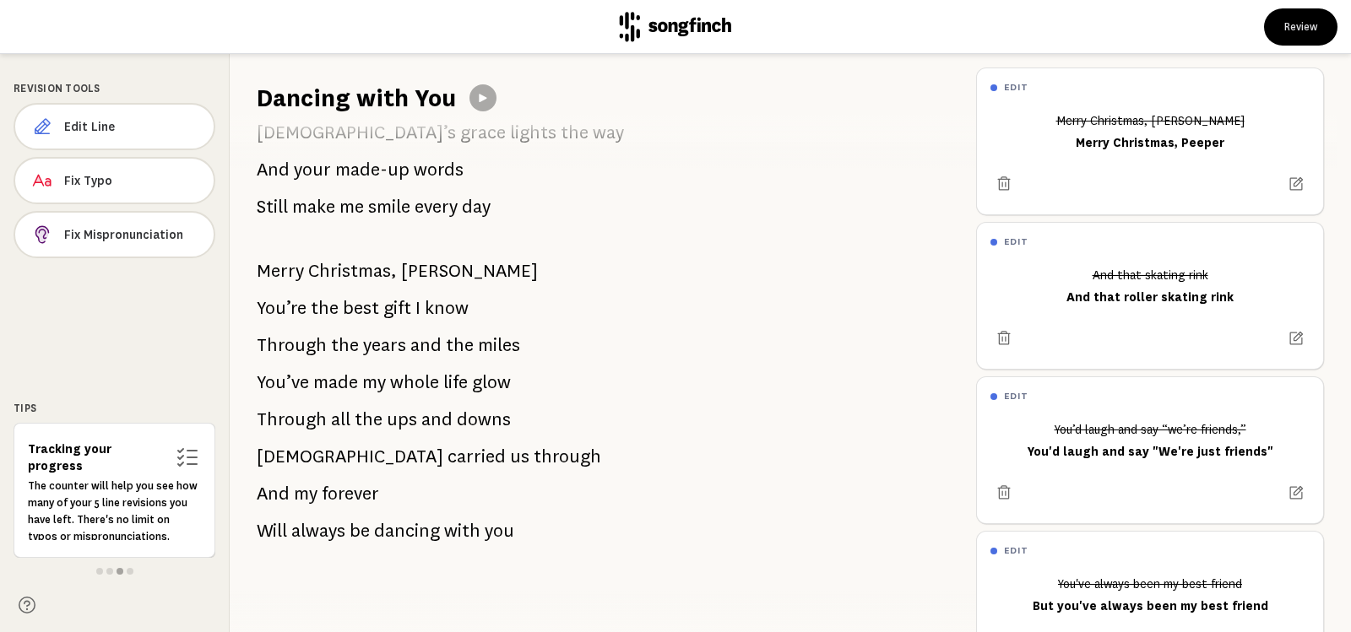
click at [131, 573] on span at bounding box center [130, 571] width 7 height 7
click at [96, 571] on span at bounding box center [99, 571] width 7 height 7
click at [108, 572] on span at bounding box center [109, 571] width 7 height 7
click at [117, 572] on span at bounding box center [120, 571] width 7 height 7
click at [129, 571] on span at bounding box center [130, 571] width 7 height 7
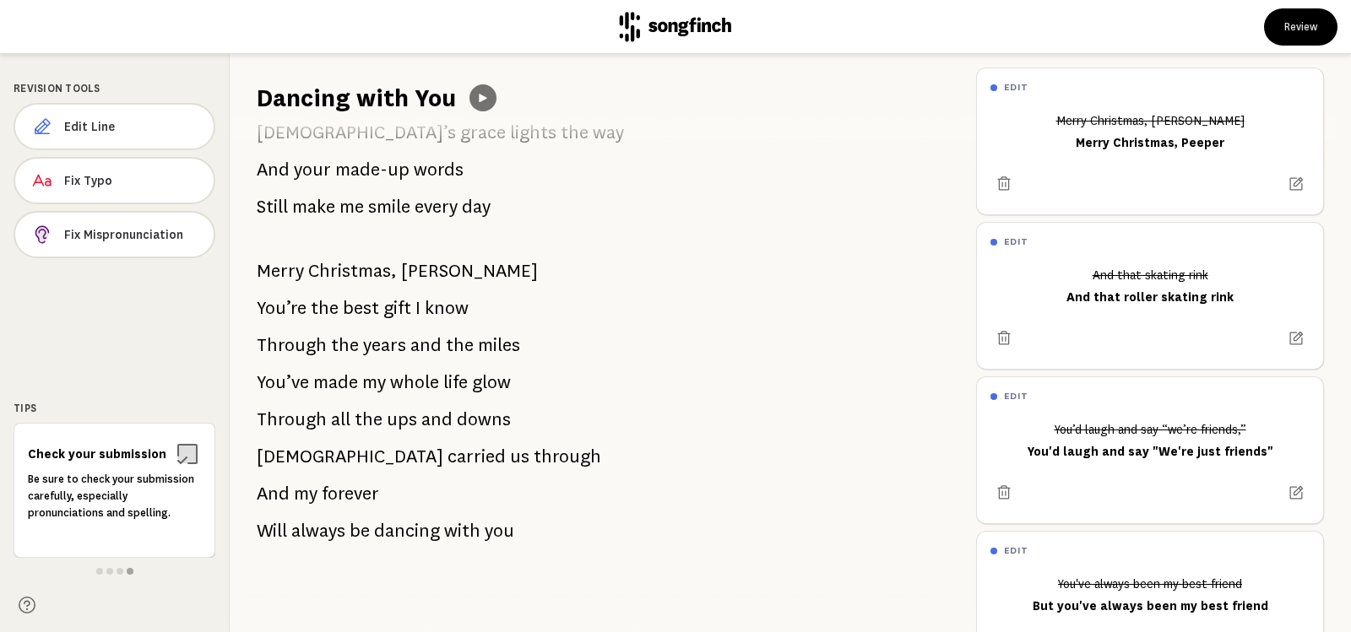
click at [474, 95] on button at bounding box center [482, 97] width 27 height 27
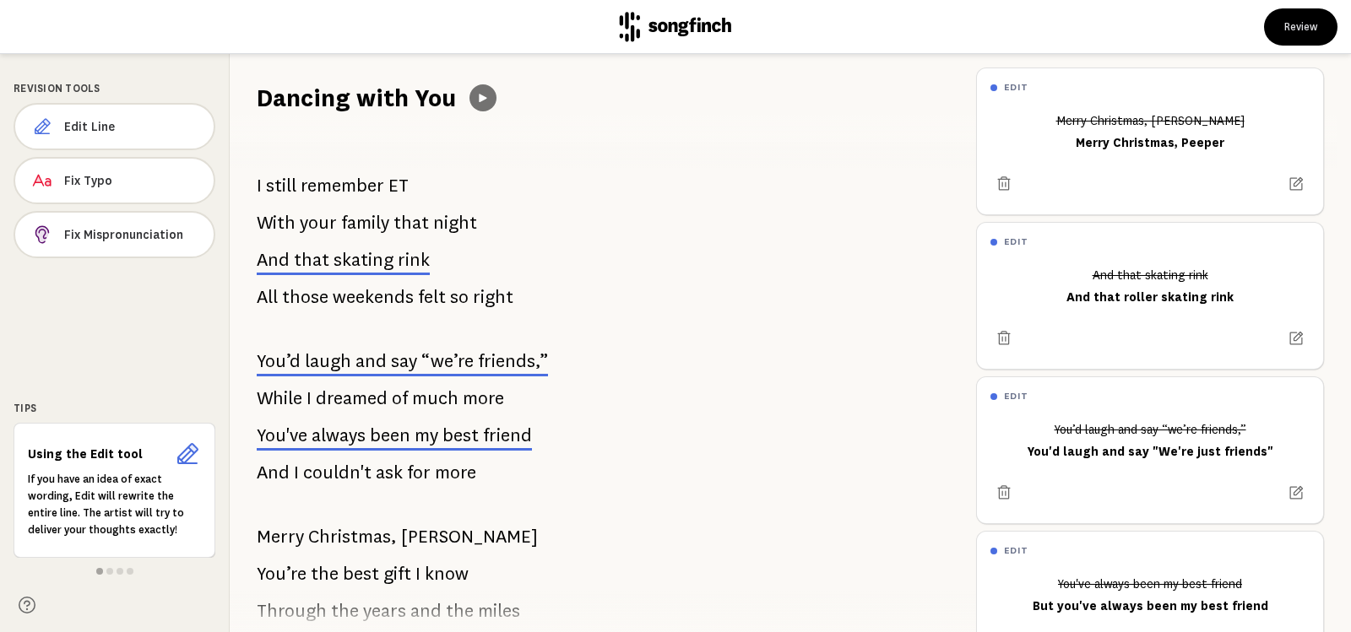
click at [478, 95] on icon at bounding box center [483, 98] width 14 height 14
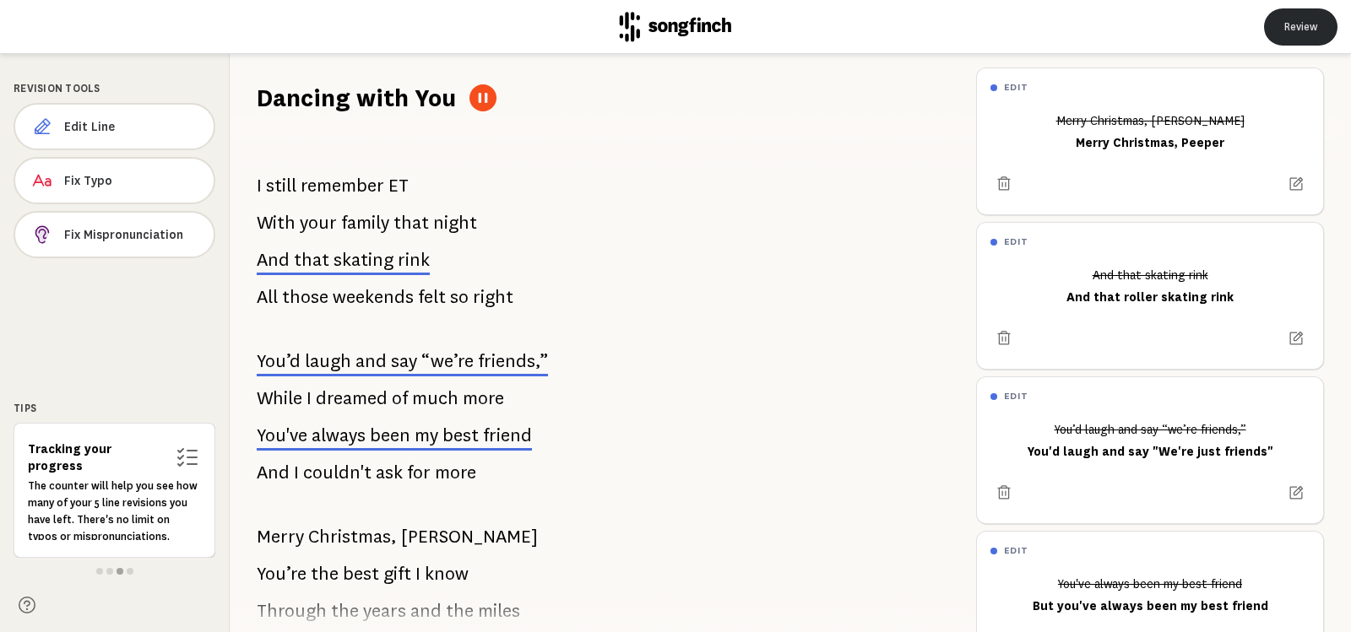
click at [1301, 31] on button "Review" at bounding box center [1300, 26] width 73 height 37
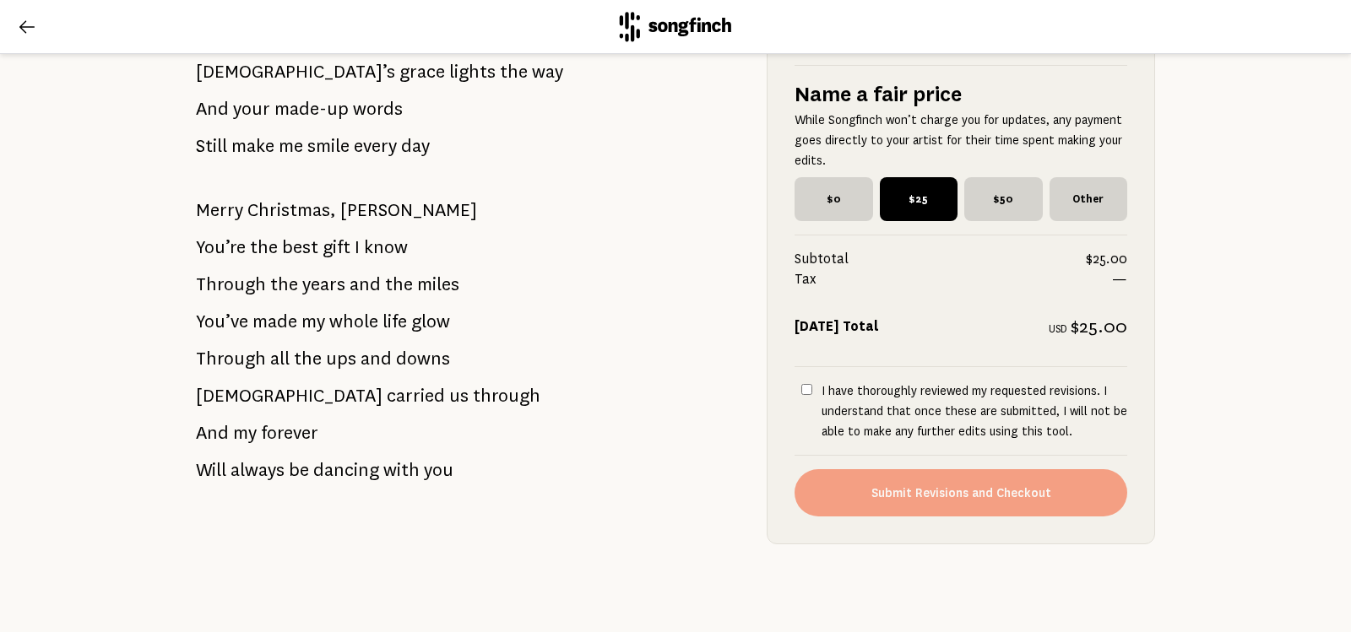
scroll to position [1853, 0]
click at [825, 199] on span "$0" at bounding box center [833, 198] width 77 height 43
click at [805, 188] on input "$0" at bounding box center [799, 182] width 11 height 11
radio input "true"
click at [801, 389] on input "I have thoroughly reviewed my requested revisions. I understand that once these…" at bounding box center [806, 389] width 11 height 11
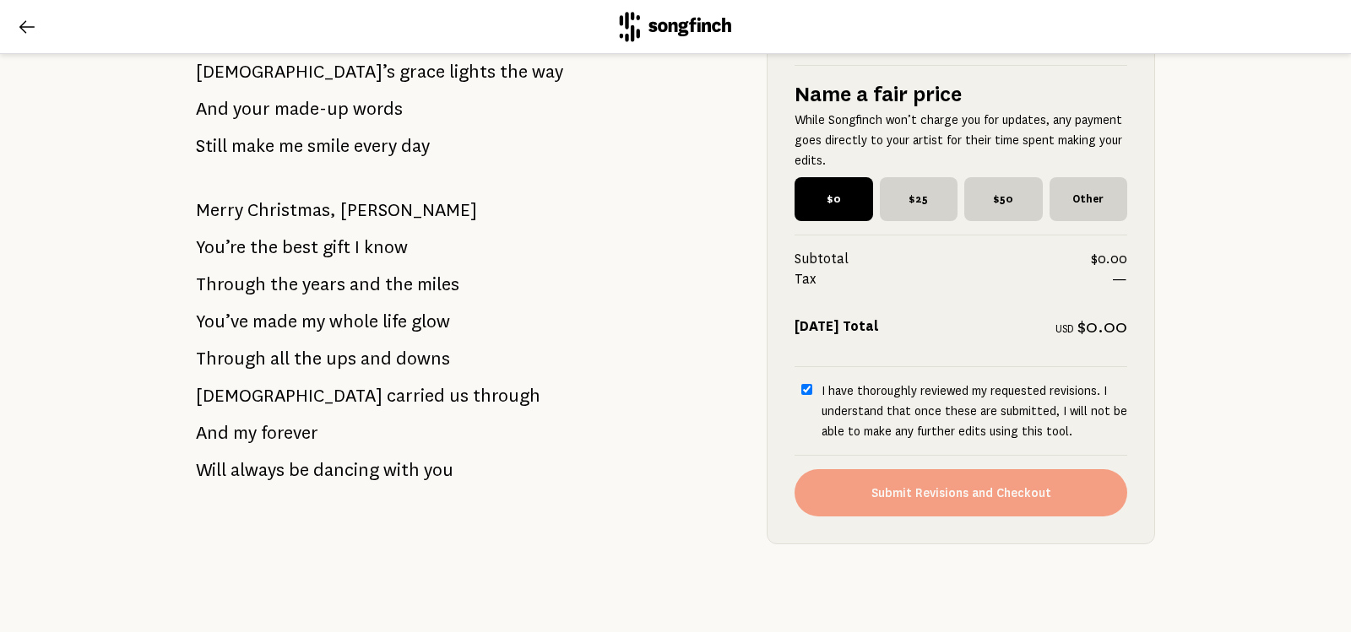
checkbox input "true"
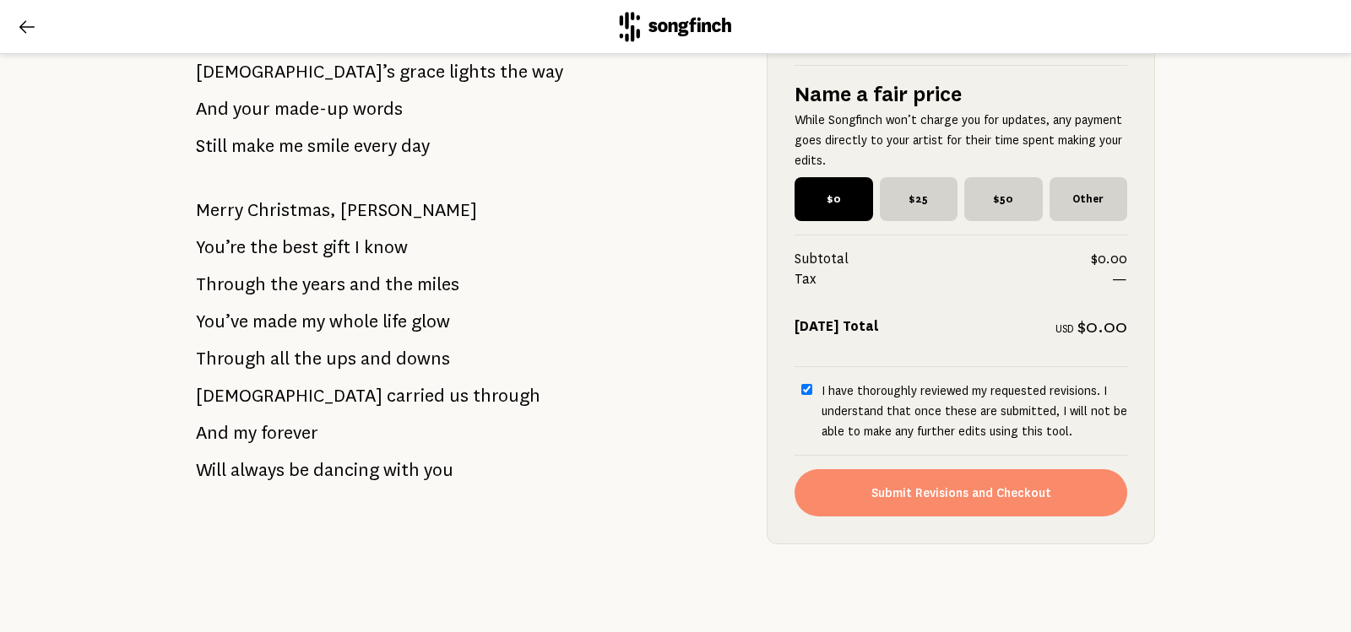
click at [957, 493] on button "Submit Revisions and Checkout" at bounding box center [960, 492] width 333 height 47
